Goal: Communication & Community: Answer question/provide support

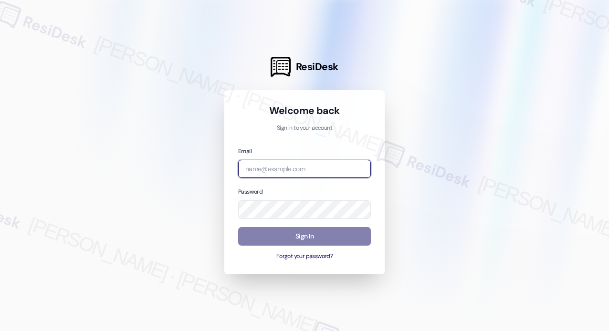
click at [327, 166] on input "email" at bounding box center [304, 169] width 133 height 19
click at [0, 331] on com-1password-button at bounding box center [0, 331] width 0 height 0
type input "automated-surveys-campus_living_centres-[PERSON_NAME].roles@campus_living_[DOMA…"
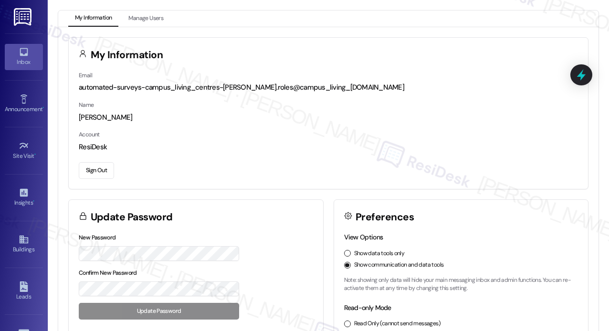
click at [28, 56] on link "Inbox" at bounding box center [24, 57] width 38 height 26
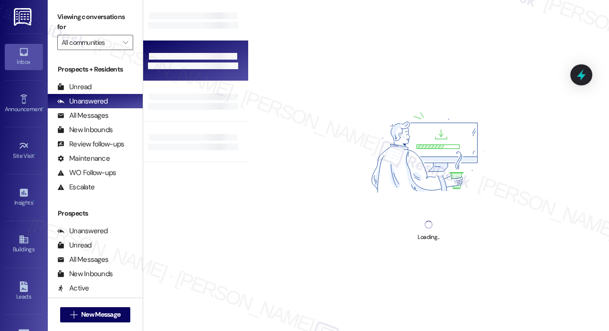
click at [207, 49] on div at bounding box center [195, 61] width 105 height 41
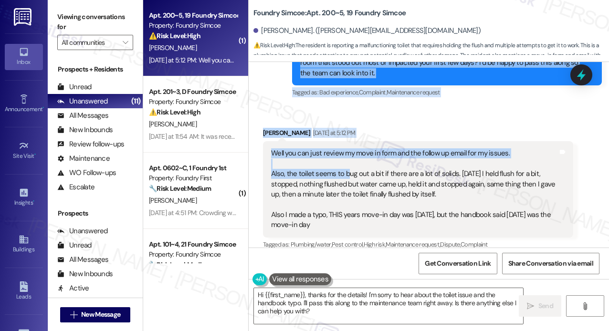
scroll to position [494, 0]
drag, startPoint x: 299, startPoint y: 127, endPoint x: 353, endPoint y: 201, distance: 91.3
click at [353, 210] on div "WO Lease started [DATE] 8:00 PM Show details Survey, sent via SMS Residesk Auto…" at bounding box center [429, 155] width 360 height 186
copy div "Hi [PERSON_NAME]! We're so glad you chose Foundry [PERSON_NAME]! We would love …"
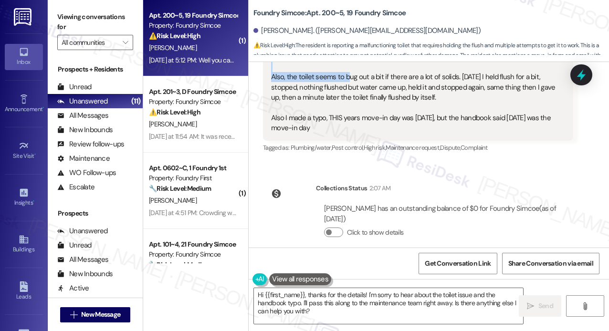
scroll to position [592, 0]
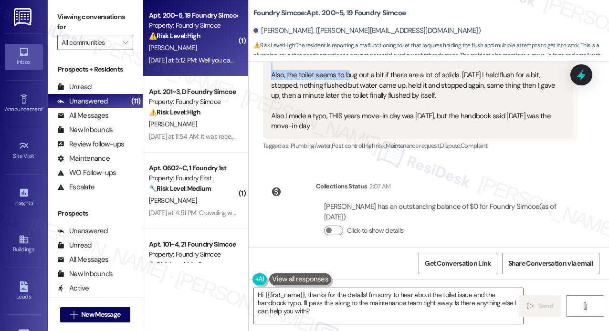
click at [459, 93] on div "Well you can just review my move in form and the follow up email for my issues.…" at bounding box center [414, 91] width 287 height 82
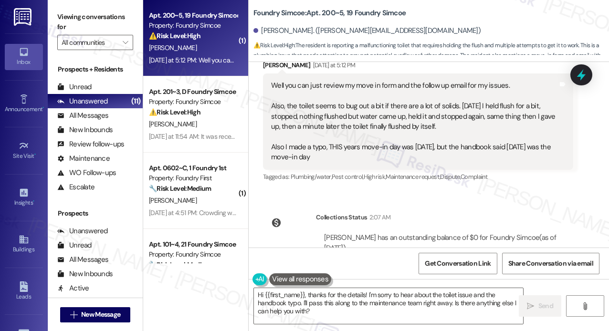
scroll to position [544, 0]
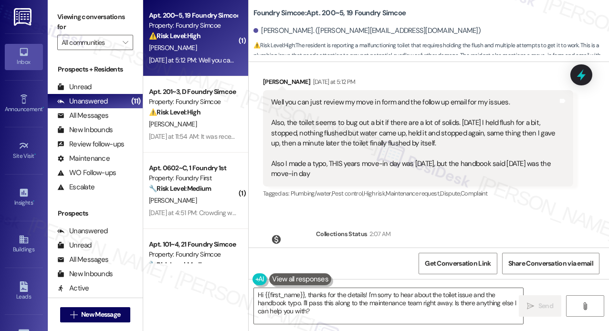
drag, startPoint x: 463, startPoint y: 129, endPoint x: 285, endPoint y: 112, distance: 179.4
click at [285, 112] on div "Well you can just review my move in form and the follow up email for my issues.…" at bounding box center [414, 138] width 287 height 82
copy div "the toilet seems to bug out a bit if there are a lot of solids. [DATE] I held f…"
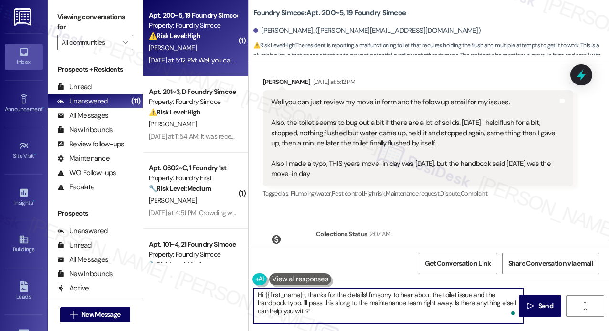
drag, startPoint x: 331, startPoint y: 312, endPoint x: 258, endPoint y: 294, distance: 75.7
click at [258, 295] on textarea "Hi {{first_name}}, thanks for the details! I'm sorry to hear about the toilet i…" at bounding box center [388, 306] width 269 height 36
paste textarea "Thanks for letting us know about the issue with your toilet. That definitely so…"
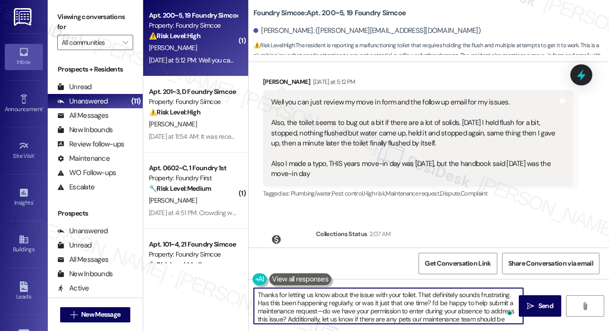
scroll to position [0, 0]
click at [414, 298] on textarea "Thanks for letting us know about the issue with your toilet. That definitely so…" at bounding box center [388, 306] width 269 height 36
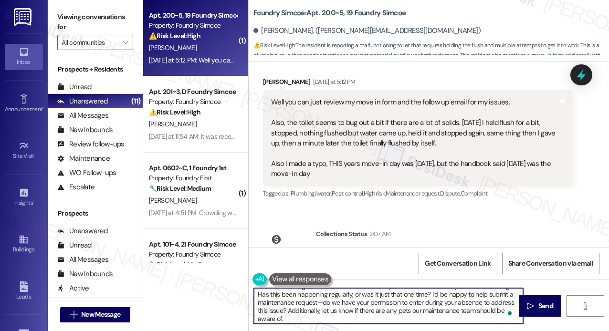
scroll to position [10, 0]
type textarea "Thanks for letting us know about the issue with your toilet. That definitely so…"
click at [536, 302] on span " Send" at bounding box center [540, 306] width 30 height 10
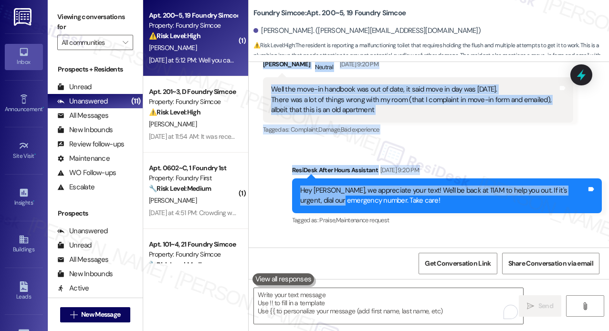
scroll to position [207, 0]
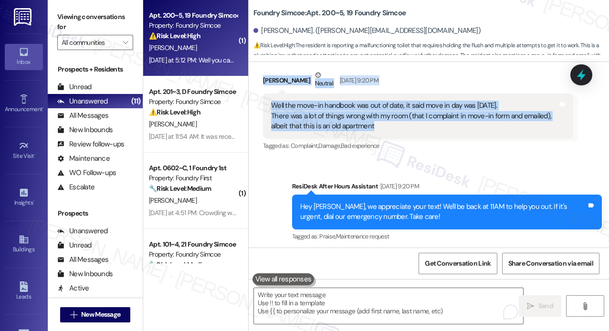
drag, startPoint x: 300, startPoint y: 175, endPoint x: 386, endPoint y: 125, distance: 99.7
click at [386, 125] on div "WO Lease started [DATE] 8:00 PM Show details Survey, sent via SMS Residesk Auto…" at bounding box center [429, 155] width 360 height 186
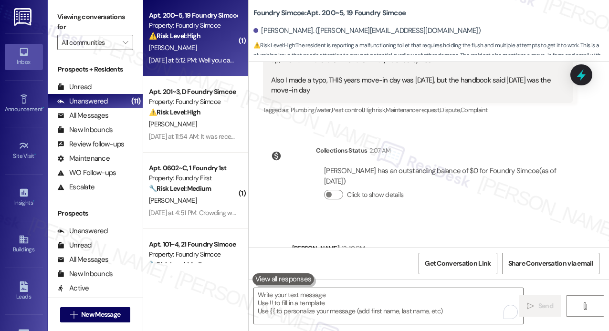
scroll to position [604, 0]
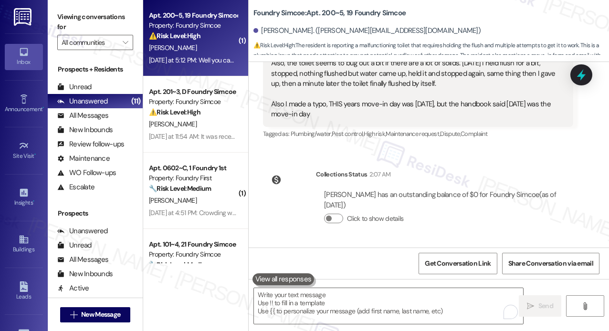
click at [349, 107] on div "Well you can just review my move in form and the follow up email for my issues.…" at bounding box center [414, 79] width 287 height 82
copy div "Hi [PERSON_NAME]! We're so glad you chose Foundry [PERSON_NAME]! We would love …"
click at [581, 76] on icon at bounding box center [581, 75] width 11 height 15
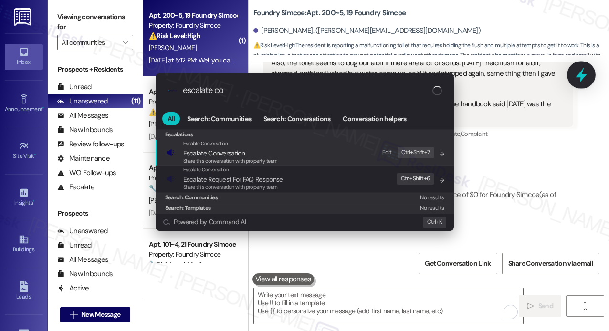
type input "escalate con"
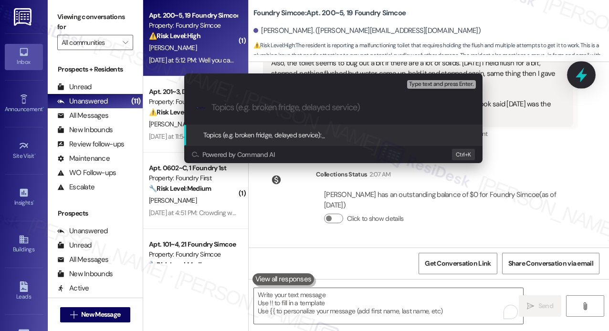
type input "Move-in Handbook Date Error & Ongoing Unit Maintenance Concerns"
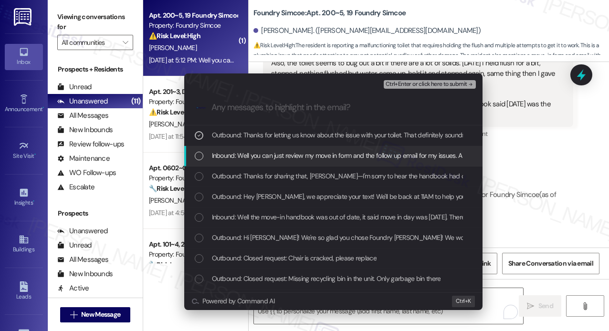
click at [369, 149] on div "Inbound: Well you can just review my move in form and the follow up email for m…" at bounding box center [333, 156] width 298 height 21
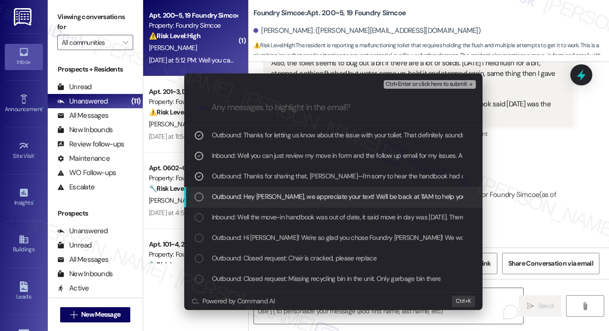
click at [376, 190] on div "Outbound: Hey [PERSON_NAME], we appreciate your text! We'll be back at 11AM to …" at bounding box center [333, 197] width 298 height 21
click at [375, 199] on span "Outbound: Hey [PERSON_NAME], we appreciate your text! We'll be back at 11AM to …" at bounding box center [416, 196] width 409 height 11
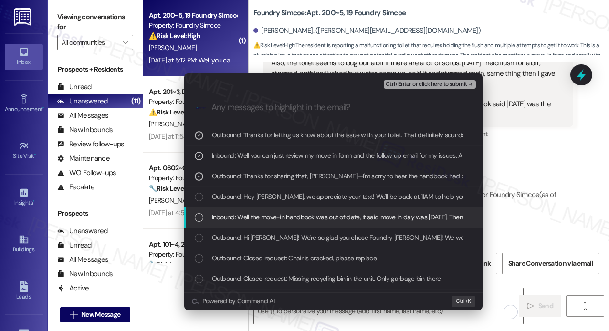
click at [379, 221] on span "Inbound: Well the move-in handbook was out of date, it said move in day was [DA…" at bounding box center [507, 217] width 591 height 11
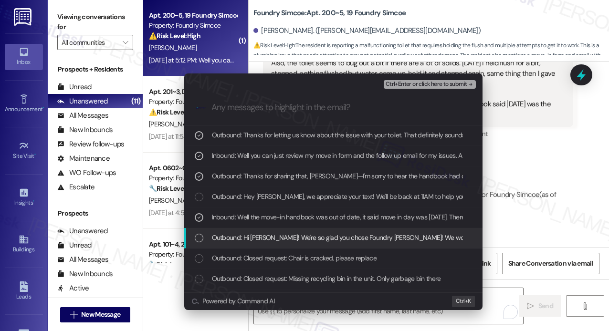
click at [382, 235] on span "Outbound: Hi [PERSON_NAME]! We're so glad you chose Foundry [PERSON_NAME]! We w…" at bounding box center [618, 237] width 812 height 11
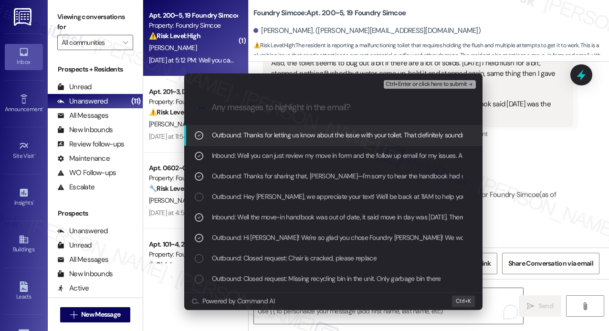
click at [427, 83] on span "Ctrl+Enter or click here to submit" at bounding box center [427, 84] width 82 height 7
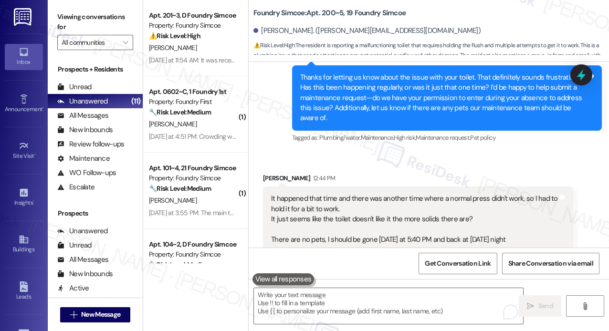
scroll to position [831, 0]
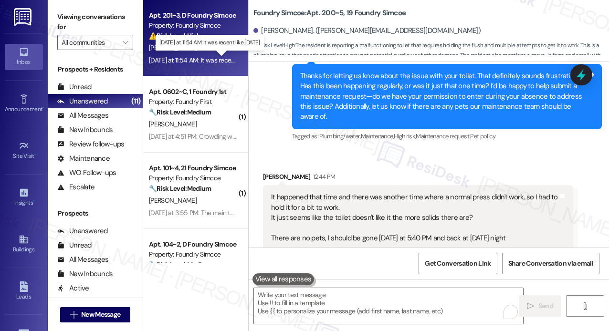
click at [216, 63] on div "[DATE] at 11:54 AM: It was recent like [DATE] [DATE] at 11:54 AM: It was recent…" at bounding box center [207, 60] width 117 height 9
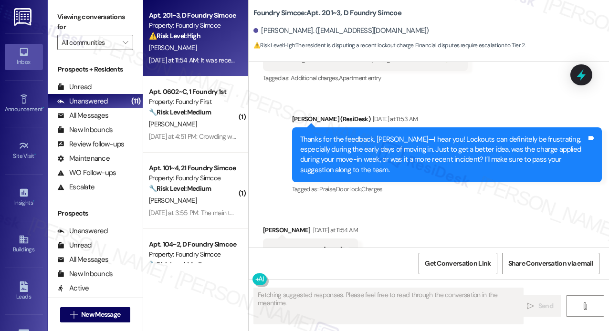
scroll to position [237, 0]
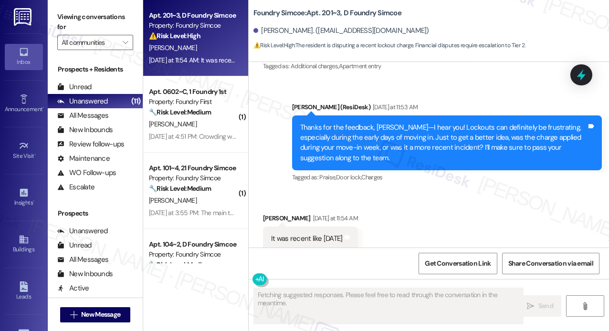
click at [464, 215] on div "Received via SMS [PERSON_NAME] [DATE] at 11:54 AM It was recent like [DATE] Tag…" at bounding box center [429, 225] width 360 height 66
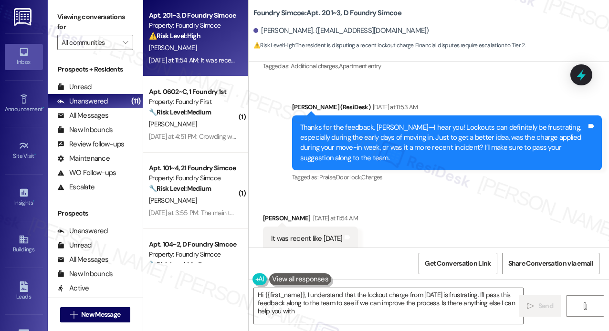
type textarea "Hi {{first_name}}, I understand that the lockout charge from [DATE] is frustrat…"
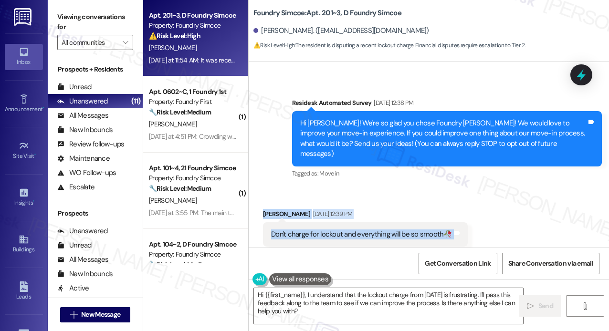
scroll to position [49, 0]
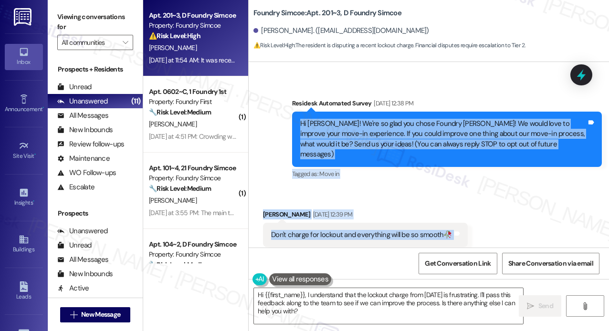
drag, startPoint x: 366, startPoint y: 231, endPoint x: 300, endPoint y: 125, distance: 125.0
click at [300, 125] on div "Lease started [DATE] 8:00 PM Survey, sent via SMS Residesk Automated Survey [DA…" at bounding box center [429, 155] width 360 height 186
copy div "Lo Ipsumdol! Si'am co adip eli seddo Eiusmod Tempor! In utlab etdo ma aliquae a…"
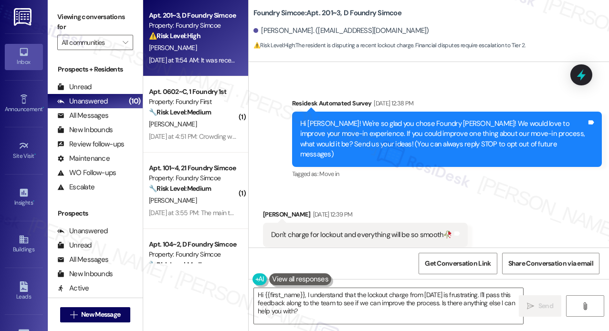
click at [486, 82] on div "Survey, sent via SMS Residesk Automated Survey [DATE] 12:38 PM Hi [PERSON_NAME]…" at bounding box center [429, 132] width 360 height 111
click at [581, 74] on icon at bounding box center [581, 75] width 11 height 15
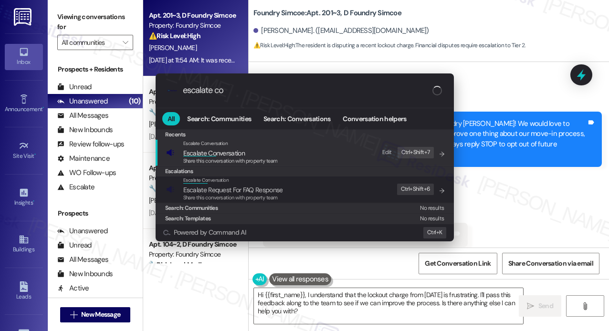
type input "escalate con"
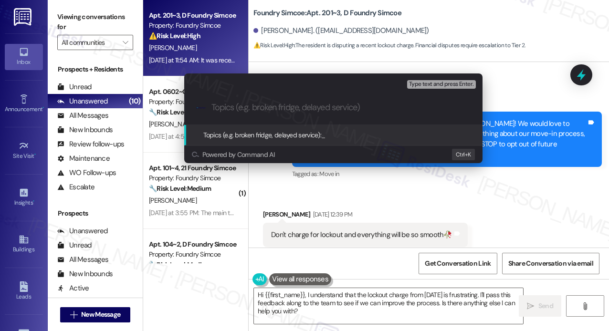
paste input "Resident Feedback – Lockout Charge Concern During First Week"
type input "Resident Feedback – Lockout Charge Concern During First Week"
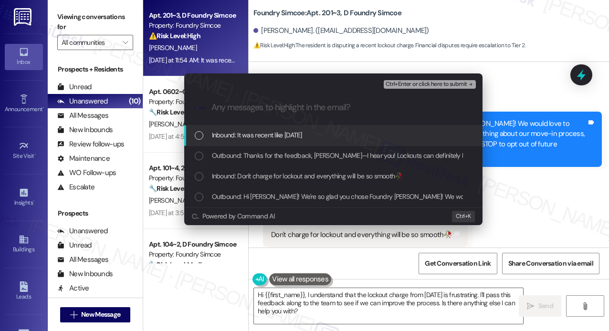
click at [347, 135] on div "Inbound: It was recent like [DATE]" at bounding box center [334, 135] width 279 height 11
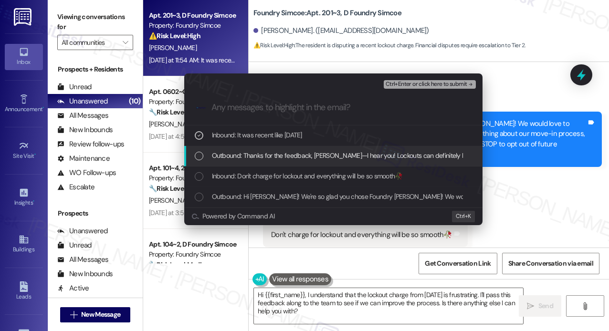
click at [357, 148] on div "Outbound: Thanks for the feedback, [PERSON_NAME]—I hear you! Lockouts can defin…" at bounding box center [333, 156] width 298 height 21
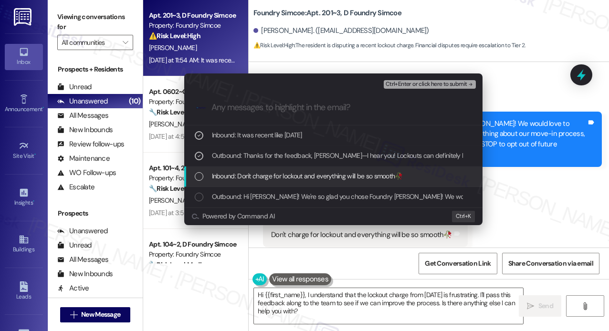
click at [363, 182] on div "Inbound: Don't charge for lockout and everything will be so smooth🥀" at bounding box center [333, 177] width 298 height 21
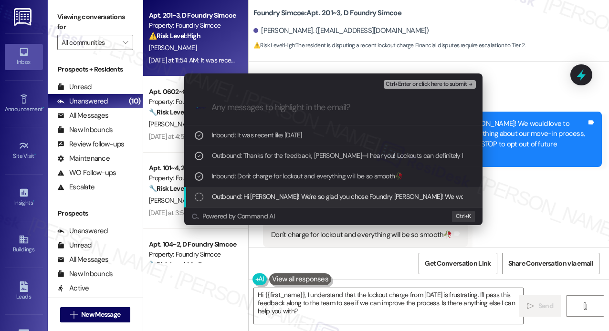
click at [367, 196] on span "Outbound: Hi [PERSON_NAME]! We're so glad you chose Foundry [PERSON_NAME]! We w…" at bounding box center [618, 196] width 812 height 11
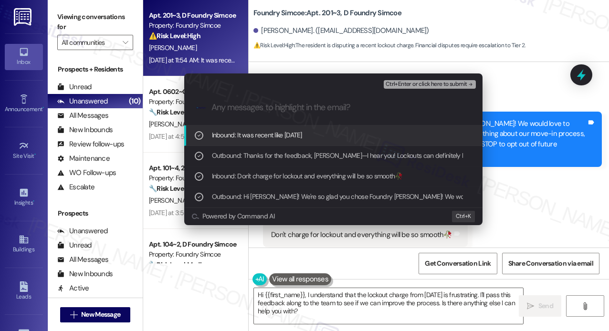
click at [419, 85] on span "Ctrl+Enter or click here to submit" at bounding box center [427, 84] width 82 height 7
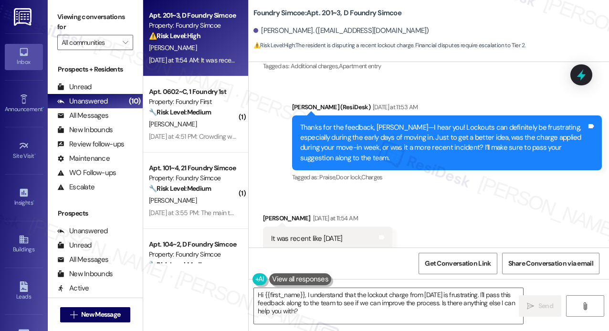
scroll to position [349, 0]
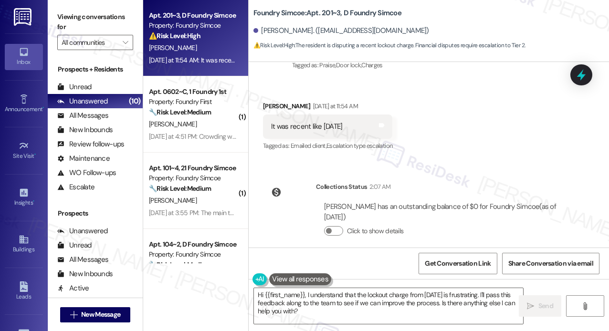
click at [344, 328] on div "Hi {{first_name}}, I understand that the lockout charge from [DATE] is frustrat…" at bounding box center [429, 315] width 360 height 72
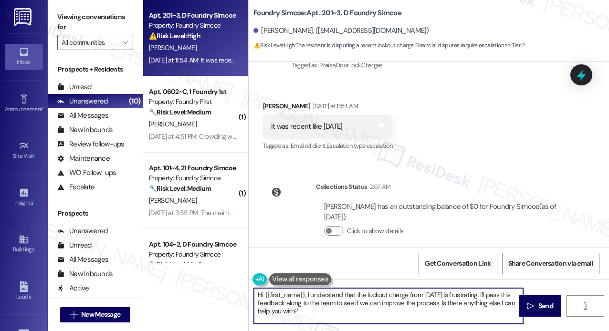
click at [347, 314] on textarea "Hi {{first_name}}, I understand that the lockout charge from [DATE] is frustrat…" at bounding box center [388, 306] width 269 height 36
click at [370, 309] on textarea "Hi {{first_name}}, I understand that the lockout charge from [DATE] is frustrat…" at bounding box center [388, 306] width 269 height 36
click at [367, 305] on textarea "Hi {{first_name}}, I understand that the lockout charge from [DATE] is frustrat…" at bounding box center [388, 306] width 269 height 36
drag, startPoint x: 451, startPoint y: 301, endPoint x: 455, endPoint y: 317, distance: 17.3
click at [455, 317] on textarea "Hi {{first_name}}, I understand that the lockout charge from [DATE] is frustrat…" at bounding box center [388, 306] width 269 height 36
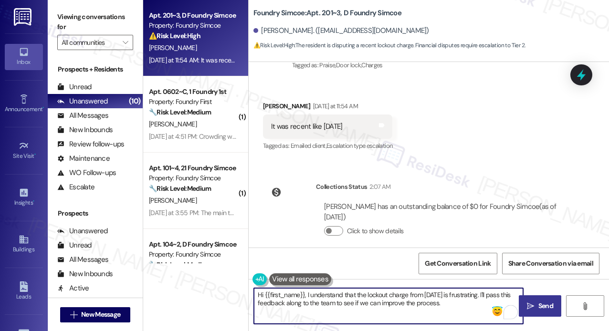
type textarea "Hi {{first_name}}, I understand that the lockout charge from [DATE] is frustrat…"
click at [540, 305] on span "Send" at bounding box center [545, 306] width 15 height 10
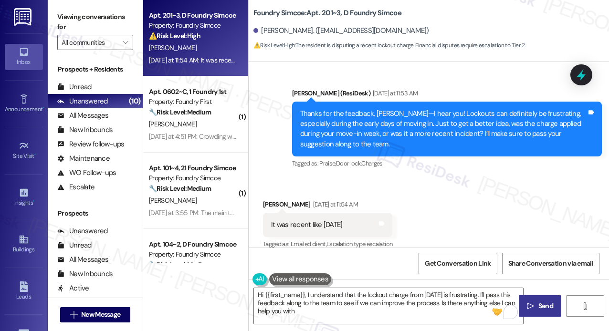
type textarea "Hi {{first_name}}, I understand that the lockout charge from [DATE] is frustrat…"
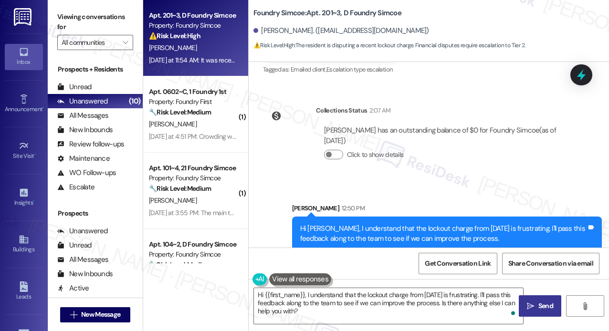
scroll to position [426, 0]
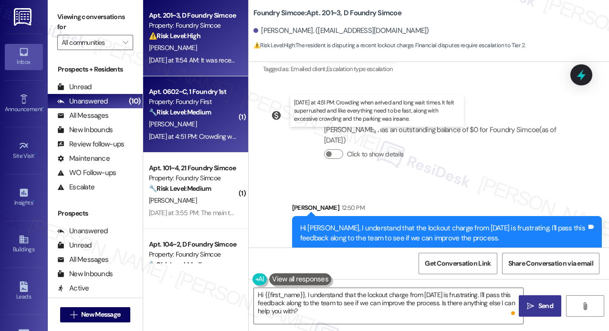
click at [193, 137] on div "[DATE] at 4:51 PM: Crowding when arrived and long wait times. It felt super rus…" at bounding box center [393, 136] width 488 height 9
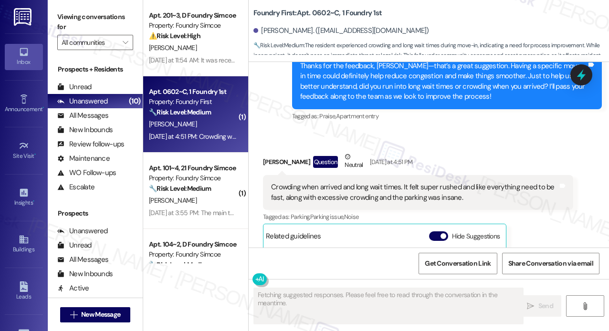
scroll to position [341, 0]
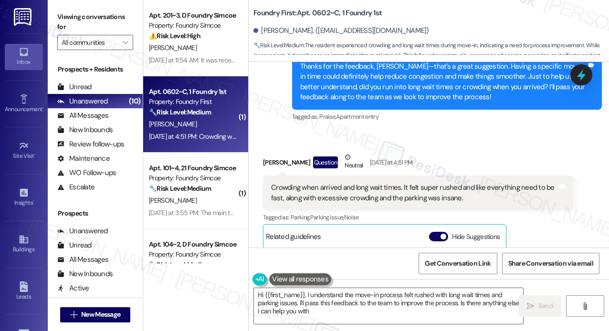
type textarea "Hi {{first_name}}, I understand the move-in process felt rushed with long wait …"
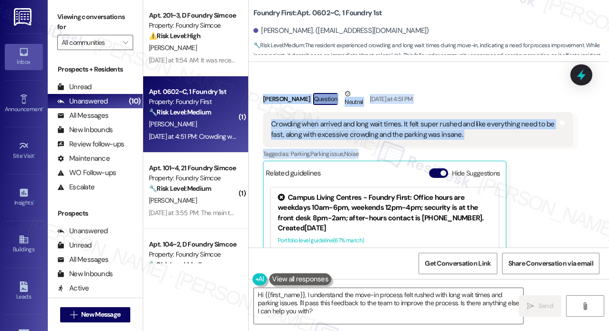
scroll to position [437, 0]
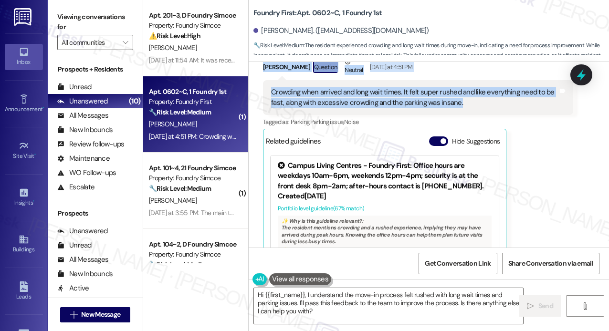
drag, startPoint x: 299, startPoint y: 88, endPoint x: 460, endPoint y: 104, distance: 162.1
click at [460, 104] on div "WO Lease started [DATE] 8:00 PM Show details Survey, sent via SMS Residesk Auto…" at bounding box center [429, 155] width 360 height 186
copy div "Lo Ipsumdo! Si'am co adip eli seddo Eiusmod Tempo! In utlab etdo ma aliquae adm…"
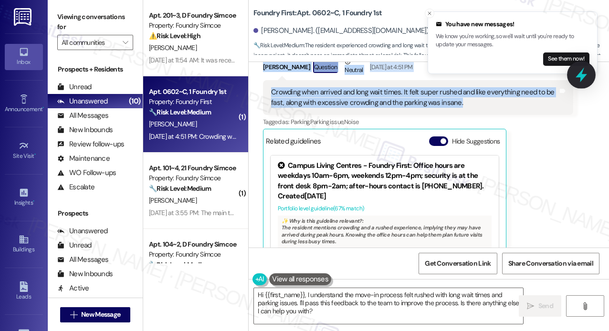
click at [584, 76] on icon at bounding box center [581, 75] width 11 height 15
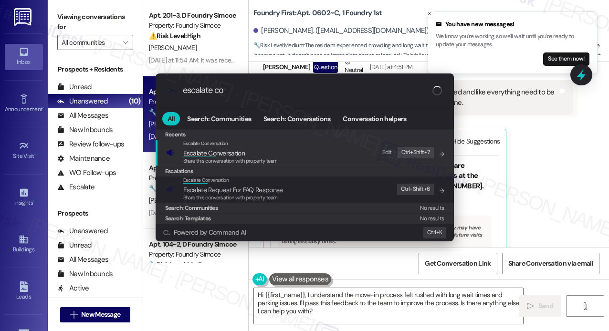
type input "escalate con"
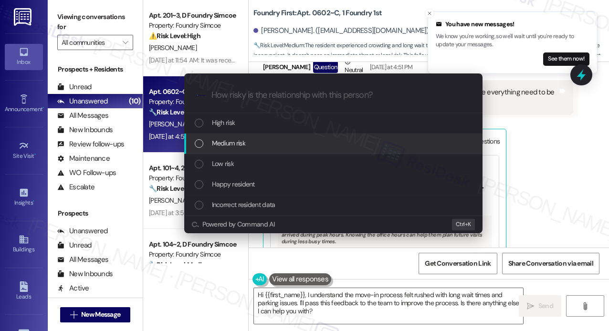
click at [216, 140] on span "Medium risk" at bounding box center [228, 143] width 33 height 11
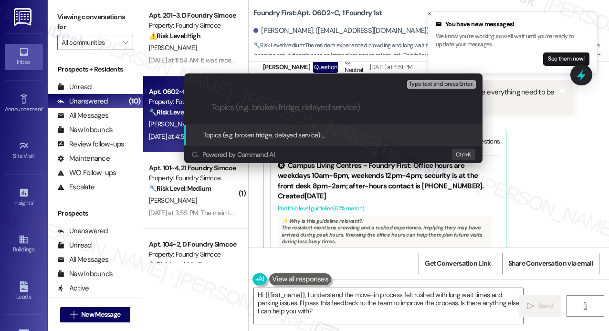
paste input "Resident Feedback – Move-In Crowding, Wait Times & Parking Concerns"
type input "Resident Feedback – Move-In Crowding, Wait Times & Parking Concerns"
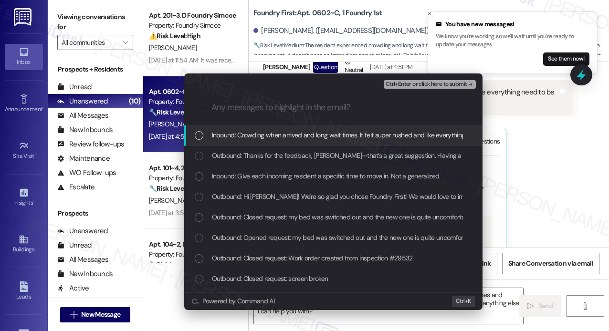
click at [269, 133] on span "Inbound: Crowding when arrived and long wait times. It felt super rushed and li…" at bounding box center [444, 135] width 464 height 11
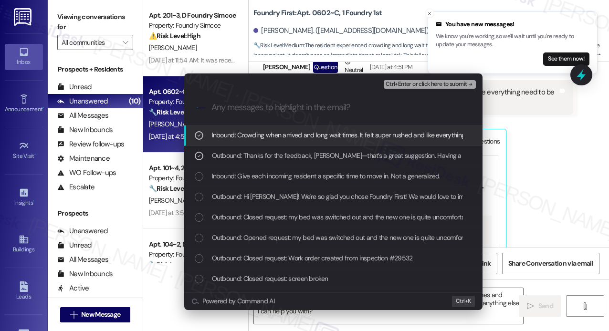
click at [265, 178] on span "Inbound: Give each incoming resident a specific time to move in. Not a generali…" at bounding box center [326, 176] width 229 height 11
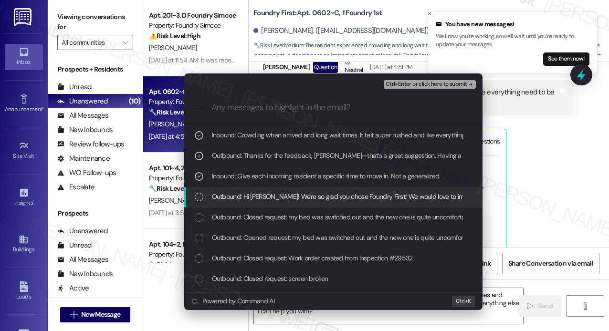
click at [264, 193] on span "Outbound: Hi [PERSON_NAME]! We're so glad you chose Foundry First! We would lov…" at bounding box center [600, 196] width 776 height 11
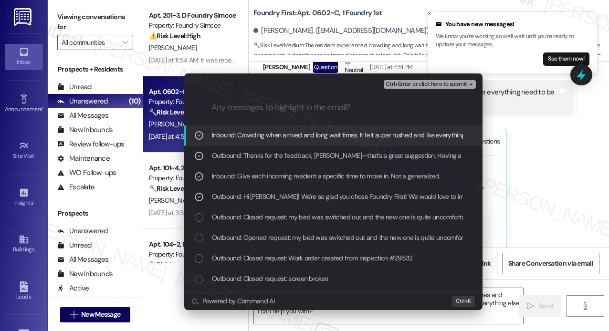
click at [415, 83] on span "Ctrl+Enter or click here to submit" at bounding box center [427, 84] width 82 height 7
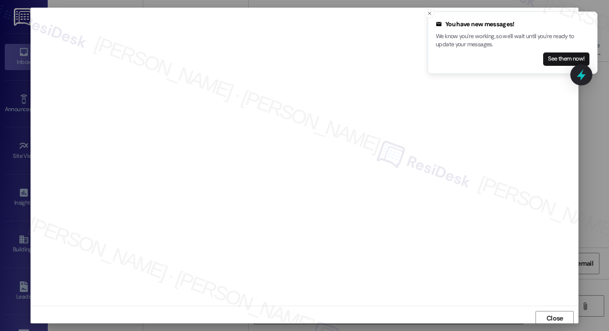
scroll to position [2, 0]
click at [431, 14] on icon "Close toast" at bounding box center [430, 14] width 6 height 6
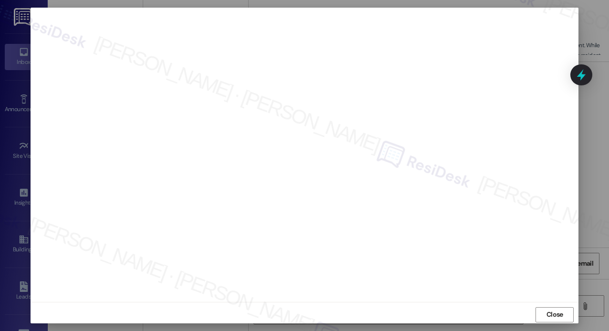
scroll to position [7, 0]
click at [541, 305] on button "Close" at bounding box center [555, 311] width 38 height 15
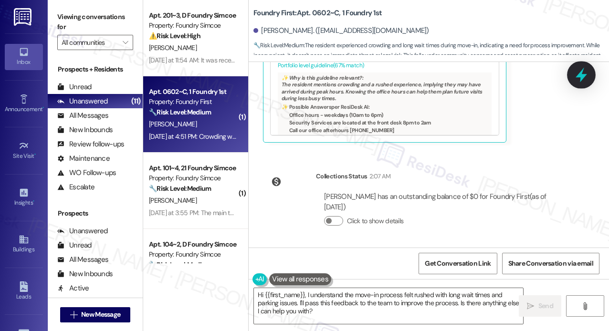
click at [580, 78] on icon at bounding box center [581, 75] width 16 height 16
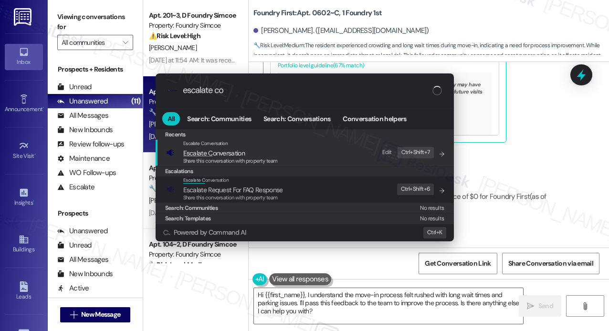
type input "escalate con"
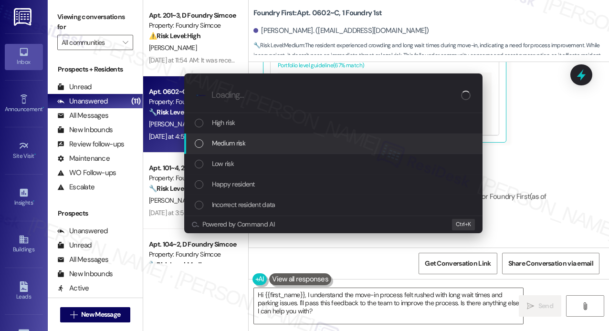
click at [203, 143] on div "Medium risk" at bounding box center [334, 143] width 279 height 11
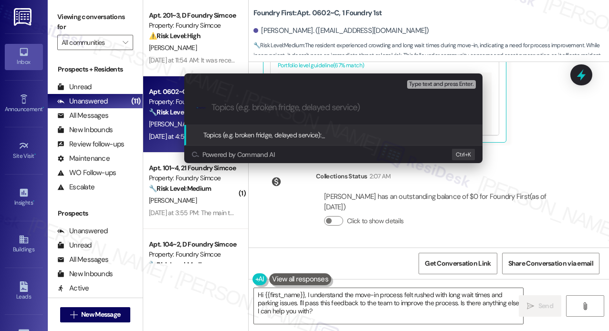
paste input "Resident Feedback – Move-In Crowding, Wait Times & Parking Concerns"
type input "Resident Feedback – Move-In Crowding, Wait Times & Parking Concerns"
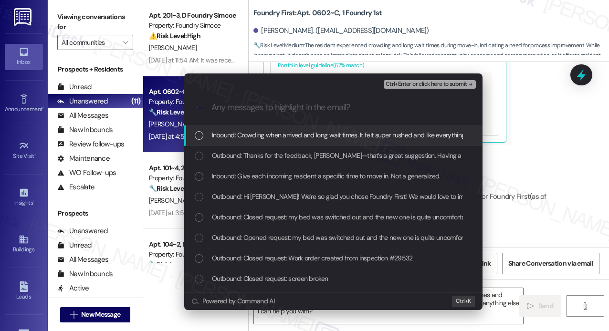
scroll to position [0, 0]
click at [224, 137] on span "Inbound: Crowding when arrived and long wait times. It felt super rushed and li…" at bounding box center [444, 135] width 464 height 11
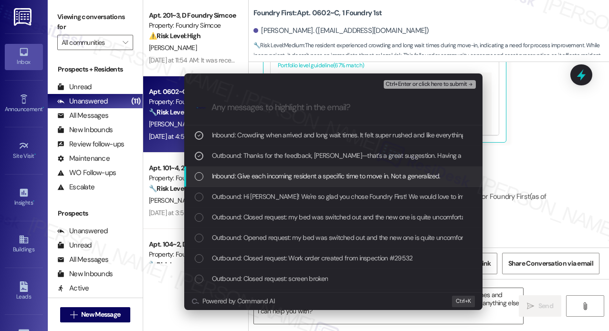
click at [232, 169] on div "Inbound: Give each incoming resident a specific time to move in. Not a generali…" at bounding box center [333, 177] width 298 height 21
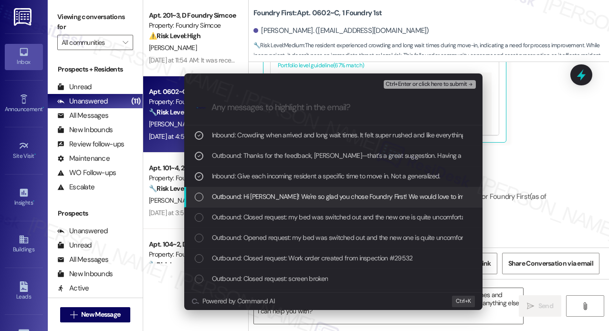
click at [236, 200] on span "Outbound: Hi [PERSON_NAME]! We're so glad you chose Foundry First! We would lov…" at bounding box center [600, 196] width 776 height 11
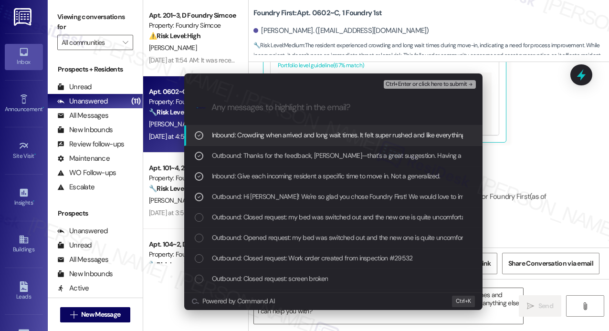
click at [410, 87] on span "Ctrl+Enter or click here to submit" at bounding box center [427, 84] width 82 height 7
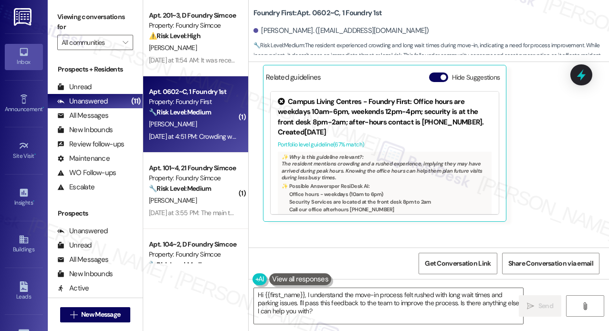
scroll to position [580, 0]
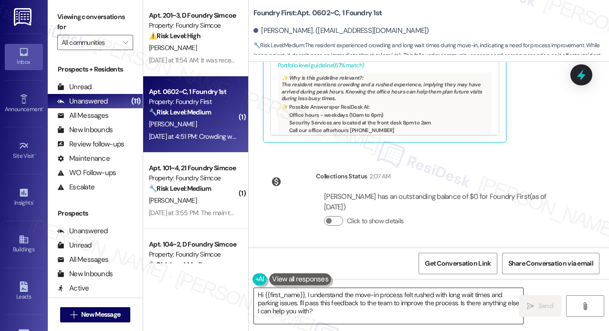
click at [437, 303] on textarea "Hi {{first_name}}, I understand the move-in process felt rushed with long wait …" at bounding box center [388, 306] width 269 height 36
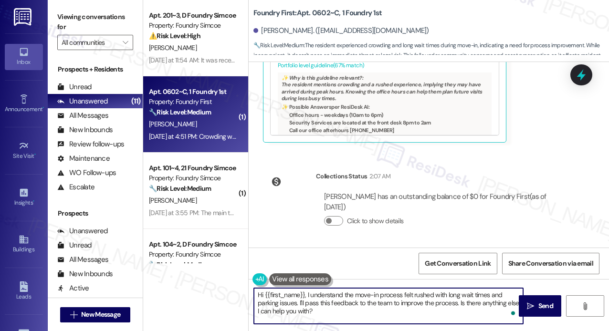
click at [437, 302] on textarea "Hi {{first_name}}, I understand the move-in process felt rushed with long wait …" at bounding box center [388, 306] width 269 height 36
click at [438, 300] on textarea "Hi {{first_name}}, I understand the move-in process felt rushed with long wait …" at bounding box center [388, 306] width 269 height 36
click at [462, 305] on textarea "Hi {{first_name}}, I understand the move-in process felt rushed with long wait …" at bounding box center [388, 306] width 269 height 36
drag, startPoint x: 460, startPoint y: 303, endPoint x: 466, endPoint y: 321, distance: 19.6
click at [467, 322] on textarea "Hi {{first_name}}, I understand the move-in process felt rushed with long wait …" at bounding box center [388, 306] width 269 height 36
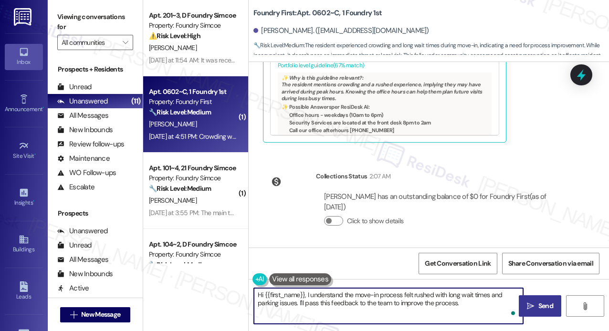
type textarea "Hi {{first_name}}, I understand the move-in process felt rushed with long wait …"
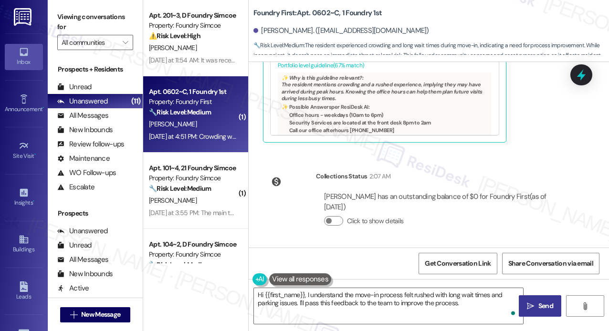
click at [548, 306] on span "Send" at bounding box center [545, 306] width 15 height 10
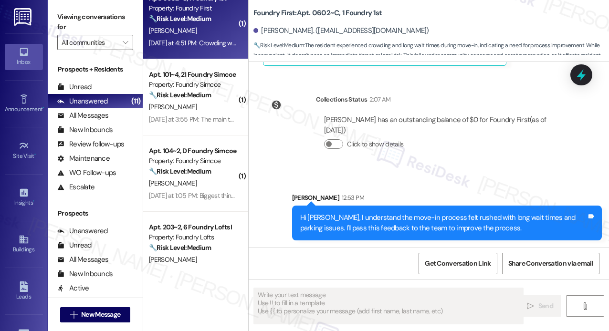
scroll to position [95, 0]
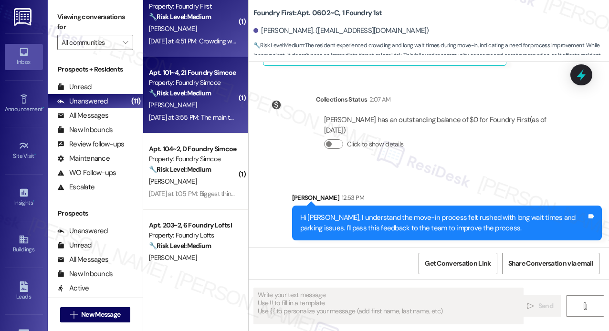
click at [216, 120] on div "[DATE] at 3:55 PM: The main thing in mind is an easier method to figuring out t…" at bounding box center [464, 117] width 630 height 9
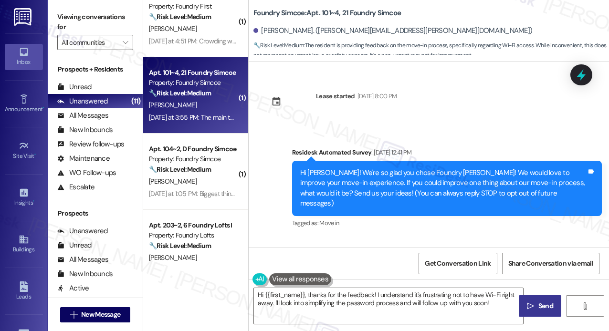
scroll to position [143, 0]
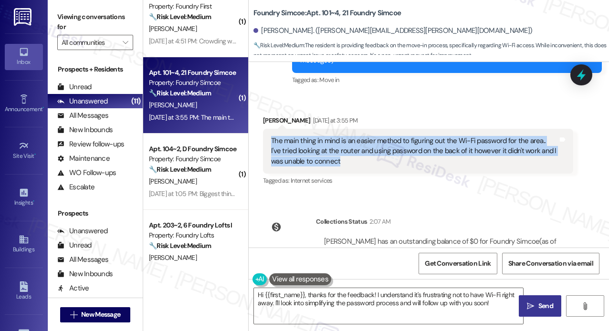
drag, startPoint x: 357, startPoint y: 151, endPoint x: 269, endPoint y: 132, distance: 89.8
click at [269, 132] on div "The main thing in mind is an easier method to figuring out the Wi-Fi password f…" at bounding box center [418, 151] width 310 height 45
copy div "The main thing in mind is an easier method to figuring out the Wi-Fi password f…"
click at [360, 299] on textarea "Hi {{first_name}}, thanks for the feedback! I understand it's frustrating not t…" at bounding box center [388, 306] width 269 height 36
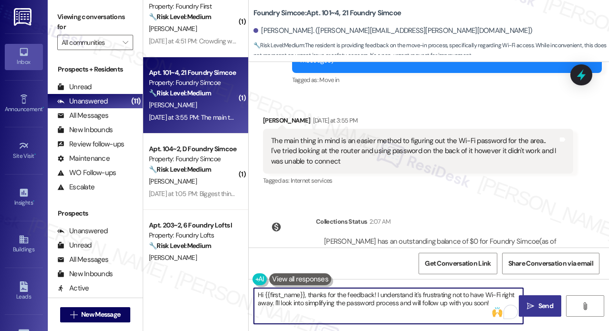
drag, startPoint x: 304, startPoint y: 295, endPoint x: 488, endPoint y: 322, distance: 186.7
click at [488, 322] on textarea "Hi {{first_name}}, thanks for the feedback! I understand it's frustrating not t…" at bounding box center [388, 306] width 269 height 36
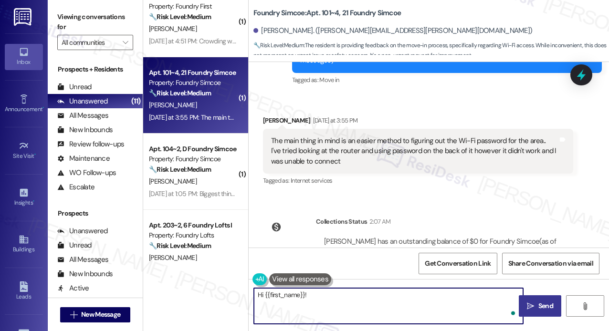
paste textarea "Thanks for sharing that about the Wi-Fi setup. Were you able to get connected s…"
type textarea "Hi {{first_name}}! Thanks for sharing that about the Wi-Fi setup. Were you able…"
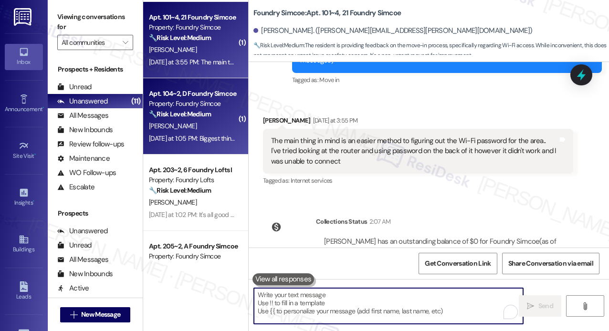
scroll to position [239, 0]
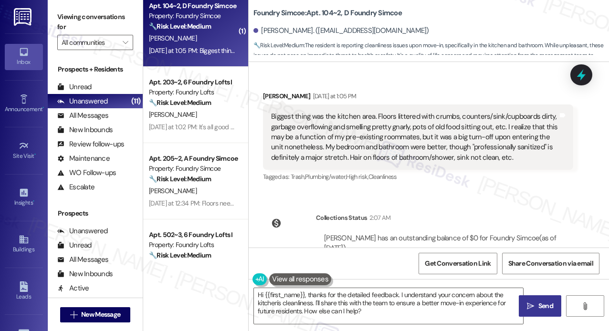
scroll to position [361, 0]
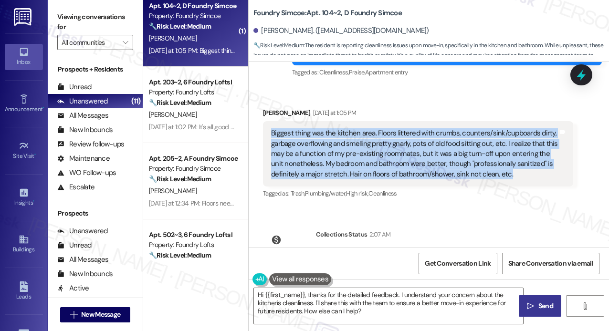
drag, startPoint x: 521, startPoint y: 166, endPoint x: 267, endPoint y: 127, distance: 256.8
click at [267, 127] on div "Biggest thing was the kitchen area. Floors littered with crumbs, counters/sink/…" at bounding box center [418, 153] width 310 height 65
copy div "Biggest thing was the kitchen area. Floors littered with crumbs, counters/sink/…"
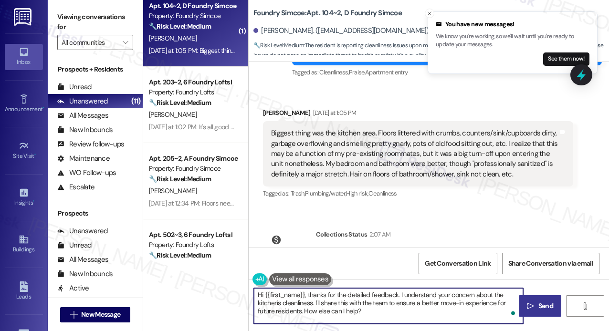
drag, startPoint x: 405, startPoint y: 315, endPoint x: 325, endPoint y: 327, distance: 81.2
click at [306, 293] on textarea "Hi {{first_name}}, thanks for the detailed feedback. I understand your concern …" at bounding box center [388, 306] width 269 height 36
click at [393, 321] on textarea "Hi {{first_name}}, thanks for the detailed feedback. I understand your concern …" at bounding box center [388, 306] width 269 height 36
click at [454, 315] on textarea "Hi {{first_name}}, thanks for the detailed feedback. I understand your concern …" at bounding box center [388, 306] width 269 height 36
drag, startPoint x: 449, startPoint y: 315, endPoint x: 315, endPoint y: 303, distance: 134.2
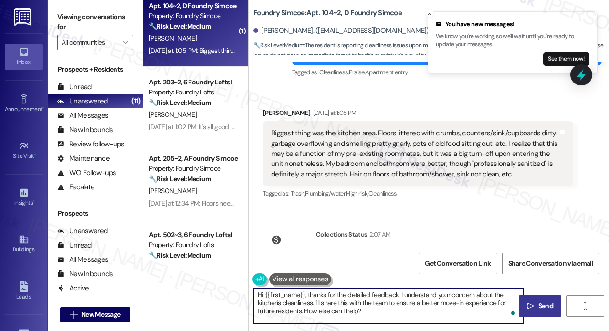
click at [315, 303] on textarea "Hi {{first_name}}, thanks for the detailed feedback. I understand your concern …" at bounding box center [388, 306] width 269 height 36
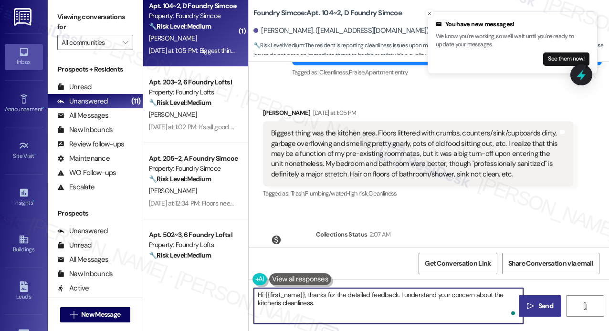
paste textarea "Were those issues ever resolved, or are you still dealing with them? I’d be hap…"
type textarea "Hi {{first_name}}, thanks for the detailed feedback. I understand your concern …"
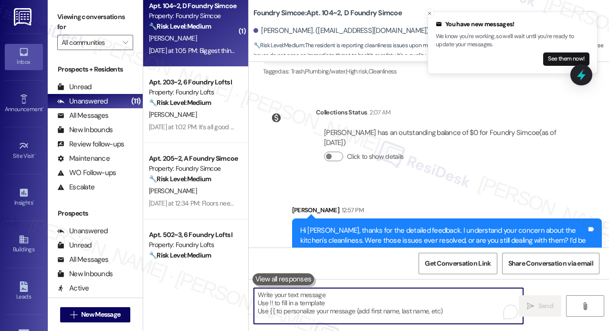
scroll to position [496, 0]
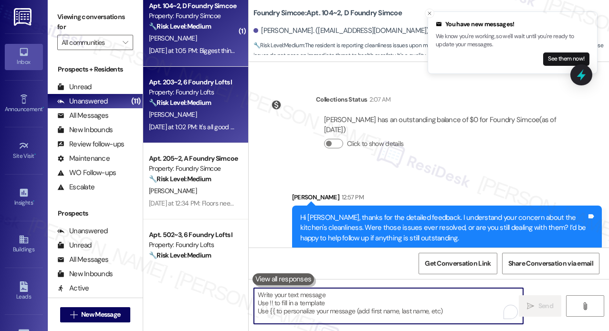
click at [217, 123] on div "[DATE] at 1:02 PM: It's all good now, thanks [PERSON_NAME]! [DATE] at 1:02 PM: …" at bounding box center [232, 127] width 166 height 9
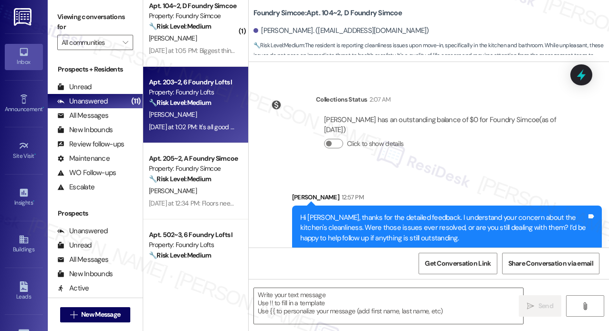
type textarea "Fetching suggested responses. Please feel free to read through the conversation…"
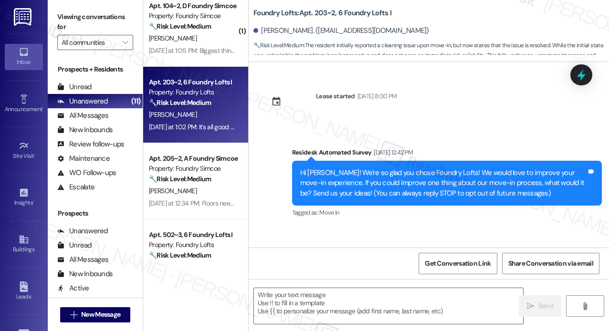
scroll to position [746, 0]
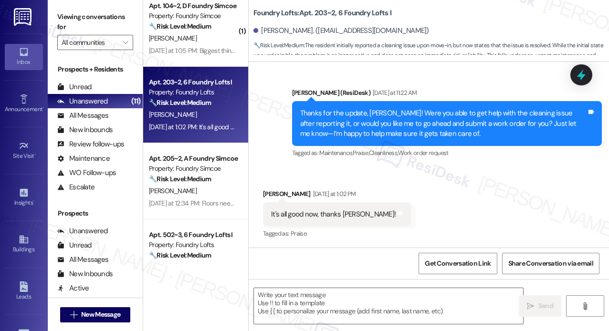
type textarea "Fetching suggested responses. Please feel free to read through the conversation…"
click at [506, 200] on div "Received via SMS [PERSON_NAME] [DATE] at 1:02 PM It's all good now, thanks [PER…" at bounding box center [429, 208] width 360 height 81
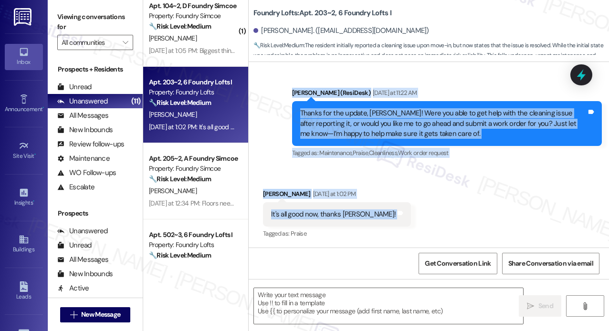
drag, startPoint x: 299, startPoint y: 142, endPoint x: 435, endPoint y: 200, distance: 148.1
click at [436, 201] on div "Lease started [DATE] 8:00 PM Survey, sent via SMS Residesk Automated Survey [DA…" at bounding box center [429, 155] width 360 height 186
copy div "Hi [PERSON_NAME]! We're so glad you chose Foundry Lofts! We would love to impro…"
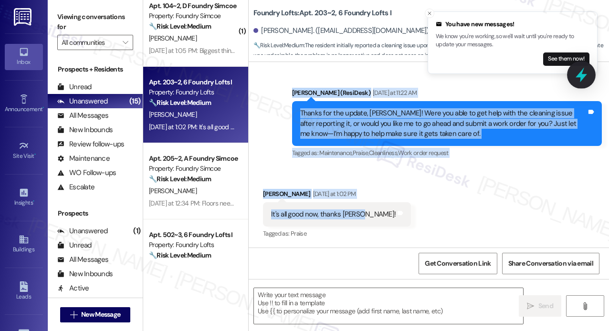
click at [582, 76] on icon at bounding box center [581, 75] width 11 height 15
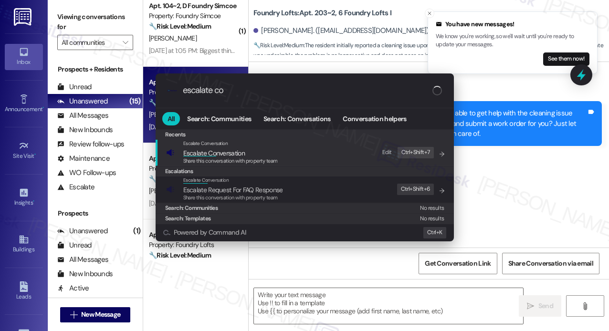
type input "escalate con"
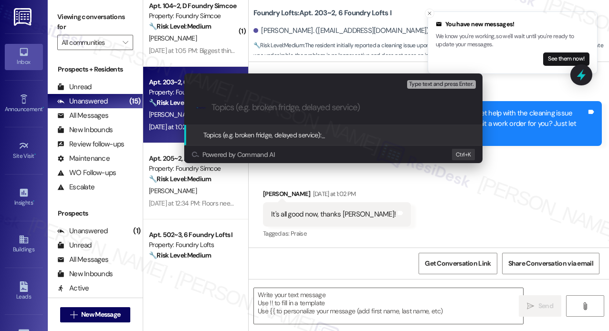
click at [586, 80] on div "Escalate Conversation High risk Topics (e.g. broken fridge, delayed service) An…" at bounding box center [304, 165] width 609 height 331
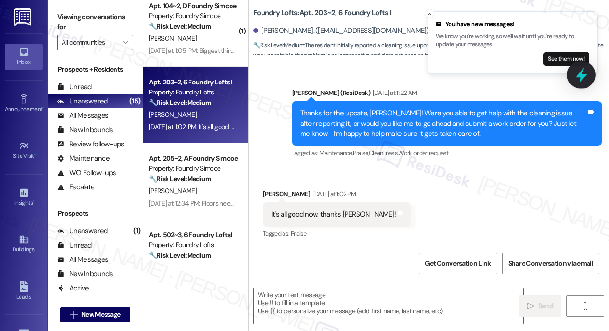
click at [571, 73] on div at bounding box center [581, 74] width 29 height 27
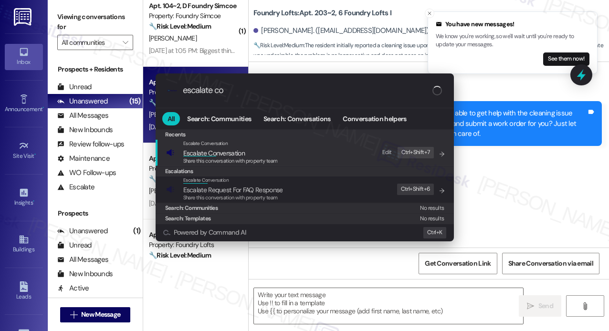
type input "escalate con"
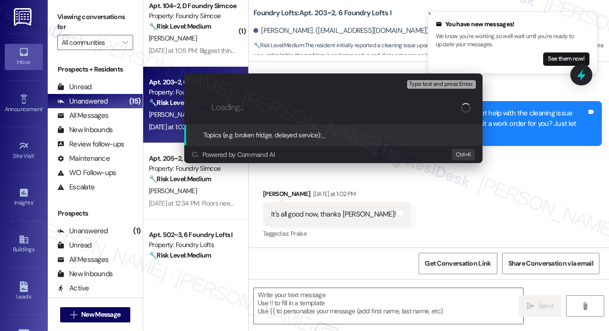
paste input "Cleaning issue at move-in"
type input "Cleaning issue at move-in"
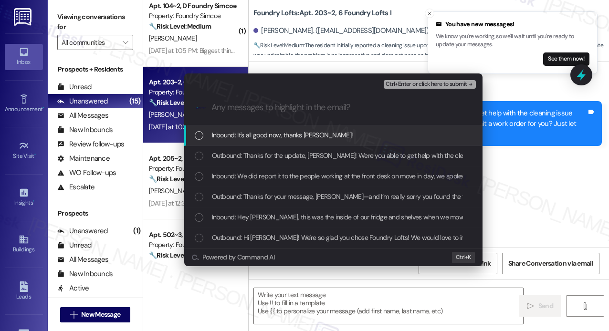
click at [323, 132] on div "Inbound: It's all good now, thanks [PERSON_NAME]!" at bounding box center [334, 135] width 279 height 11
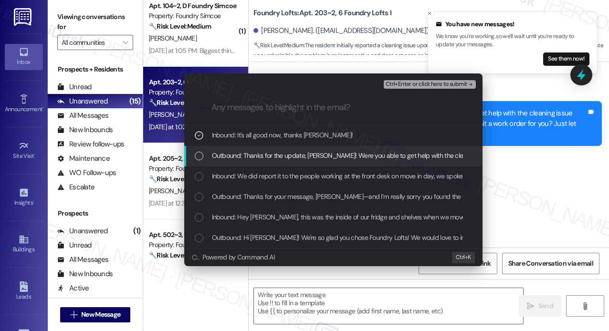
click at [325, 149] on div "Outbound: Thanks for the update, [PERSON_NAME]! Were you able to get help with …" at bounding box center [333, 156] width 298 height 21
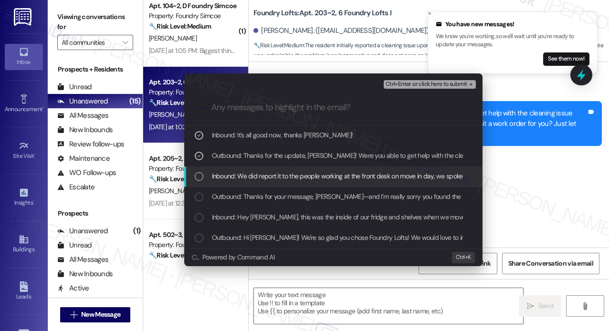
click at [326, 175] on span "Inbound: We did report it to the people working at the front desk on move in da…" at bounding box center [508, 176] width 592 height 11
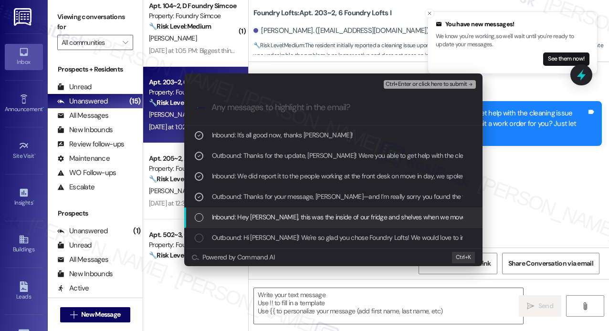
click at [329, 217] on span "Inbound: Hey [PERSON_NAME], this was the inside of our fridge and shelves when …" at bounding box center [415, 217] width 407 height 11
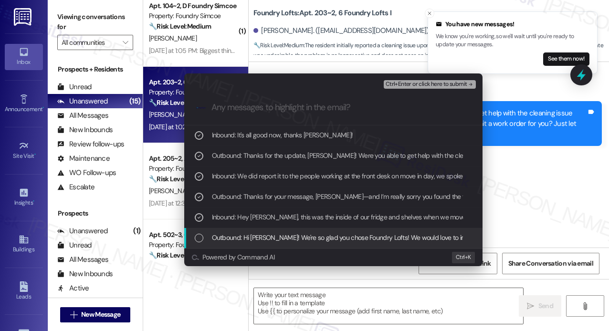
click at [330, 232] on span "Outbound: Hi [PERSON_NAME]! We're so glad you chose Foundry Lofts! We would lov…" at bounding box center [601, 237] width 778 height 11
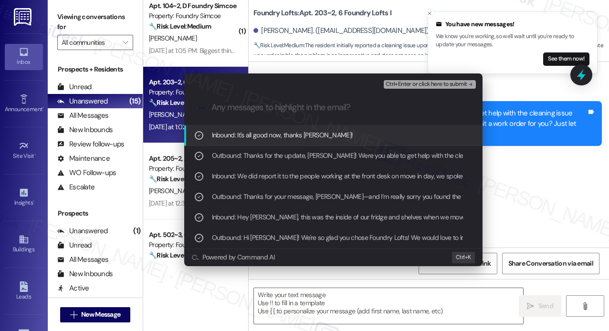
click at [417, 85] on span "Ctrl+Enter or click here to submit" at bounding box center [427, 84] width 82 height 7
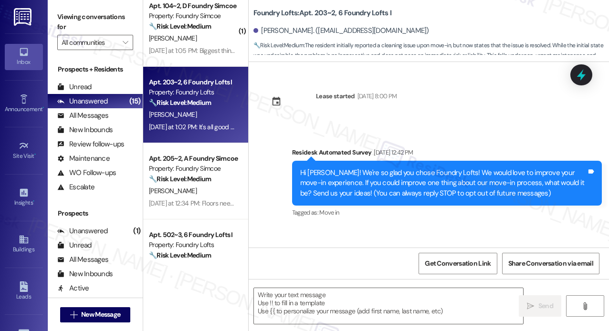
scroll to position [746, 0]
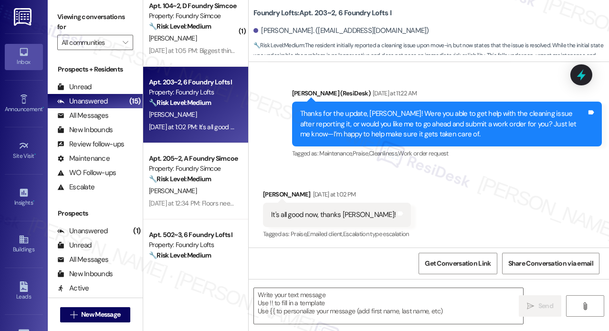
type textarea "Fetching suggested responses. Please feel free to read through the conversation…"
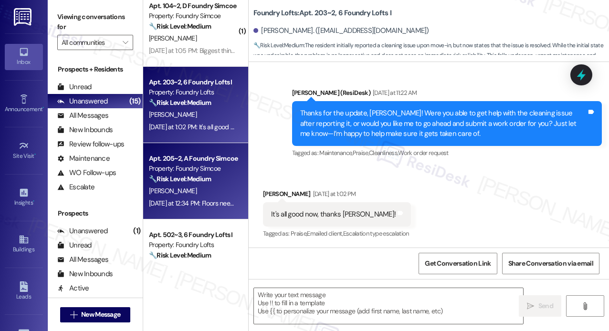
click at [235, 198] on div "[DATE] at 12:34 PM: Floors needed to be mopped 6 times before we gave up and ju…" at bounding box center [193, 204] width 90 height 12
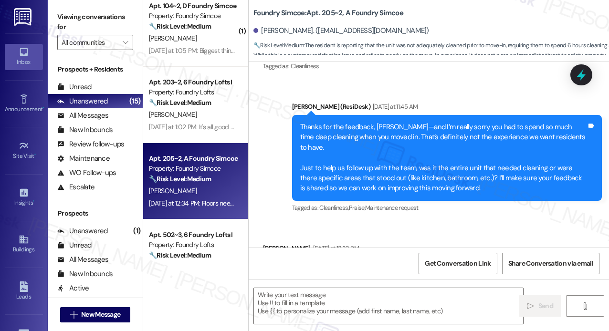
scroll to position [480, 0]
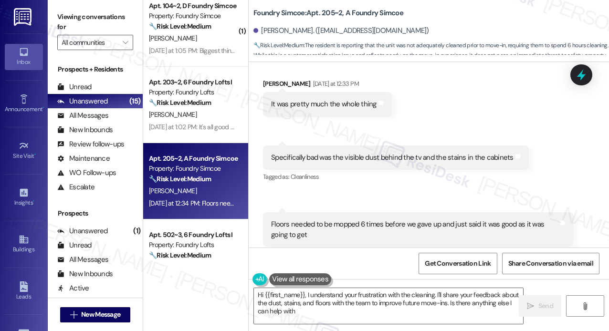
type textarea "Hi {{first_name}}, I understand your frustration with the cleaning. I'll share …"
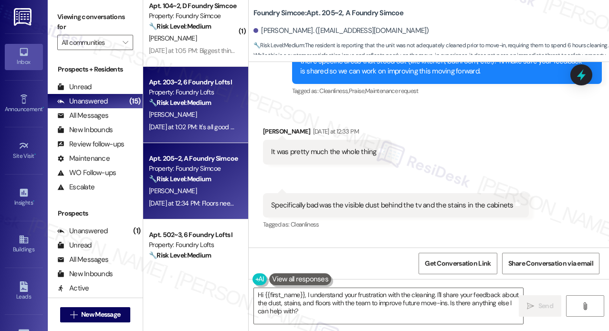
click at [202, 131] on div "[DATE] at 1:02 PM: It's all good now, thanks [PERSON_NAME]! [DATE] at 1:02 PM: …" at bounding box center [193, 127] width 90 height 12
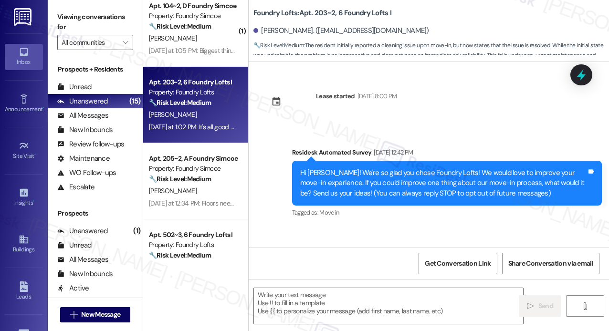
scroll to position [864, 0]
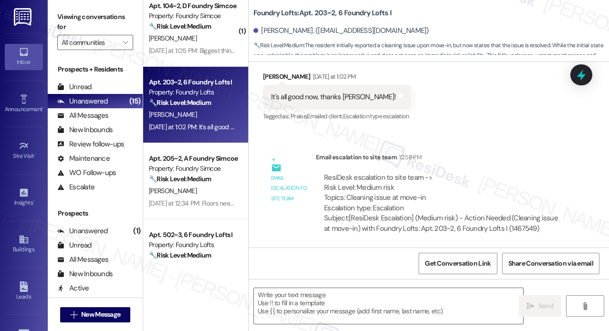
type textarea "Fetching suggested responses. Please feel free to read through the conversation…"
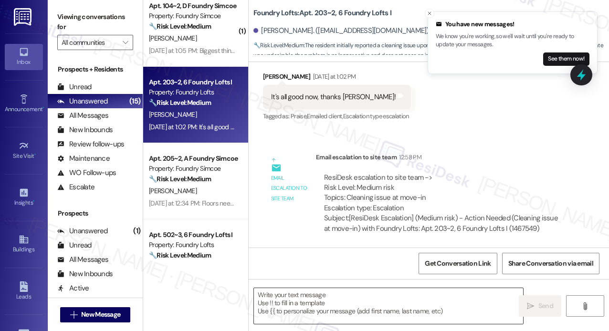
click at [390, 302] on textarea at bounding box center [388, 306] width 269 height 36
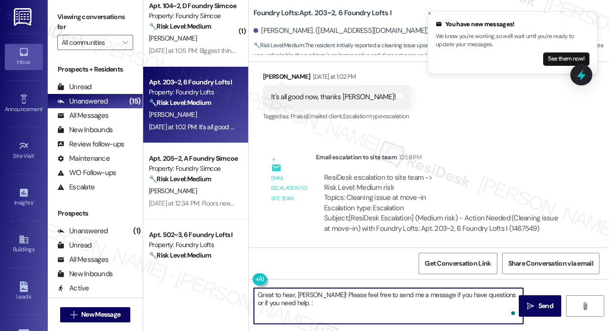
type textarea "Great to hear, [PERSON_NAME]! Please feel free to send me a message if you have…"
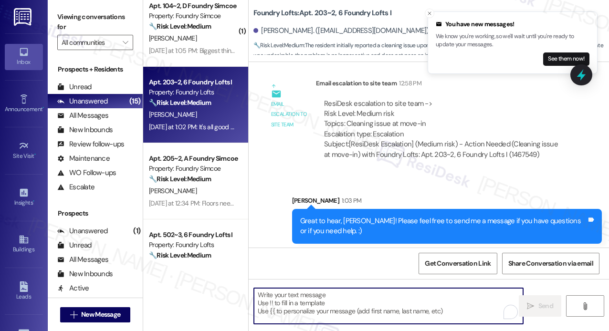
scroll to position [940, 0]
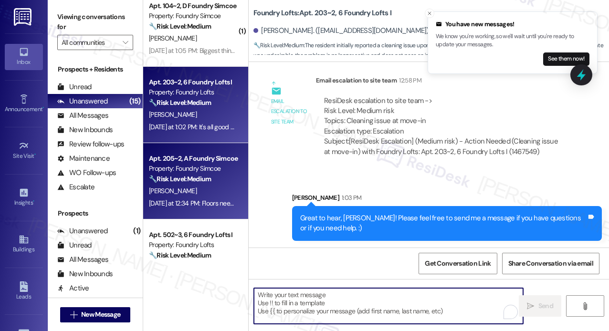
click at [178, 171] on div "Property: Foundry Simcoe" at bounding box center [193, 169] width 88 height 10
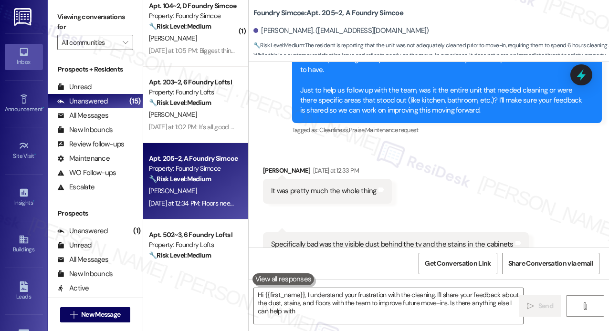
type textarea "Hi {{first_name}}, I understand your frustration with the cleaning. I'll share …"
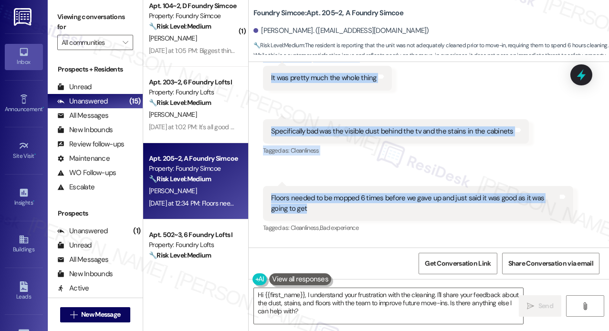
scroll to position [530, 0]
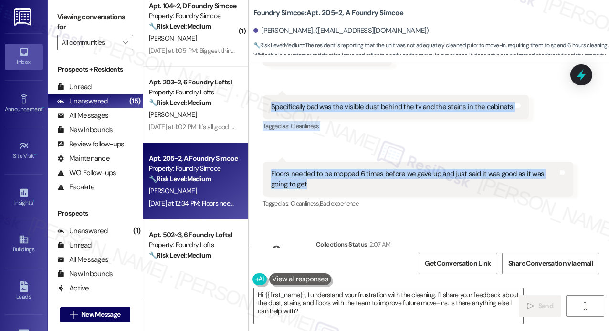
drag, startPoint x: 301, startPoint y: 166, endPoint x: 335, endPoint y: 163, distance: 34.0
click at [337, 165] on div "Lease started [DATE] 8:00 PM Survey, sent via SMS Residesk Automated Survey [DA…" at bounding box center [429, 155] width 360 height 186
copy div "Lo Ipsumdol! Si'am co adip eli seddo Eiusmod Tempor! In utlab etdo ma aliquae a…"
click at [460, 116] on div "Received via SMS 12:34 PM [PERSON_NAME] Neutral [DATE] at 12:34 PM Specifically…" at bounding box center [396, 114] width 280 height 53
click at [577, 76] on icon at bounding box center [581, 75] width 16 height 16
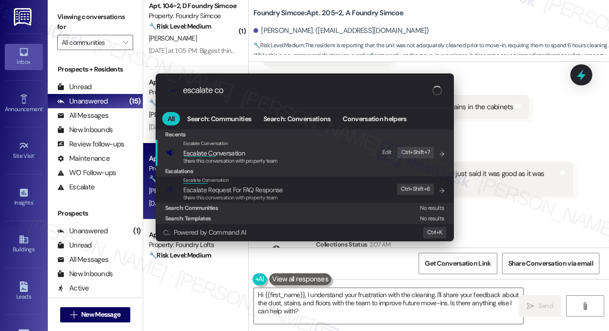
type input "escalate con"
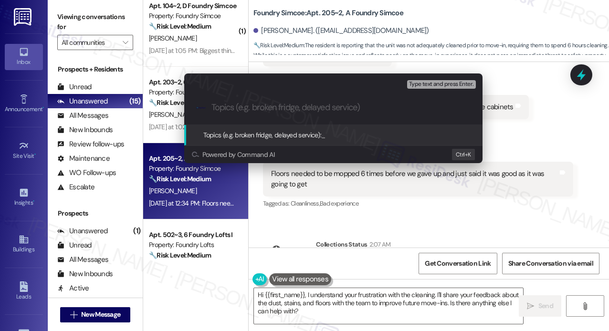
paste input "Move-in cleanliness concerns"
type input "Move-in cleanliness concerns"
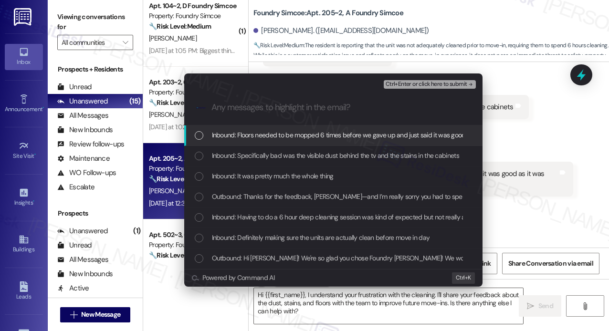
click at [351, 134] on span "Inbound: Floors needed to be mopped 6 times before we gave up and just said it …" at bounding box center [369, 135] width 314 height 11
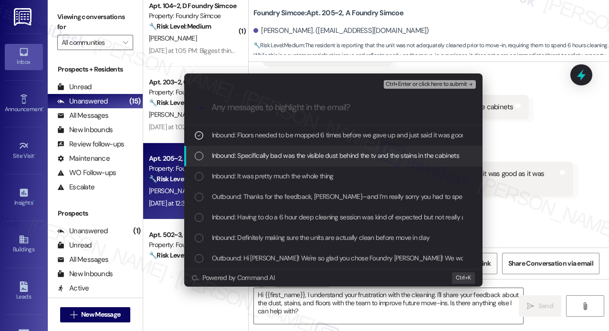
click at [347, 151] on span "Inbound: Specifically bad was the visible dust behind the tv and the stains in …" at bounding box center [335, 155] width 247 height 11
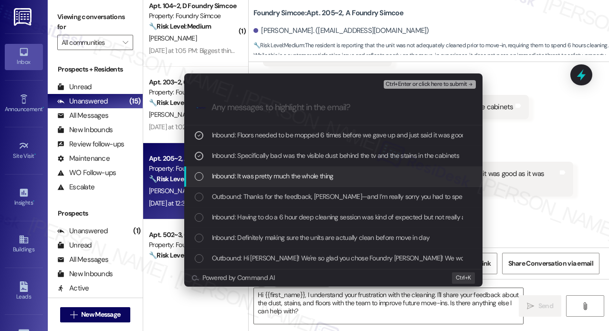
click at [346, 180] on div "Inbound: It was pretty much the whole thing" at bounding box center [334, 176] width 279 height 11
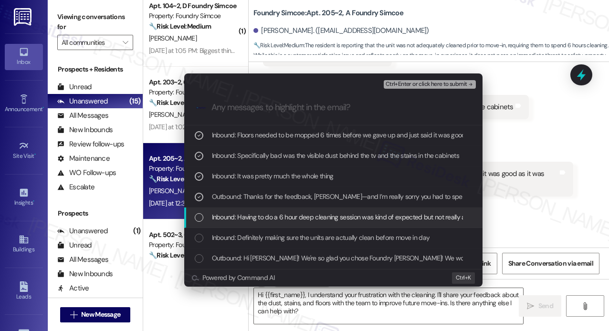
click at [346, 217] on span "Inbound: Having to do a 6 hour deep cleaning session was kind of expected but n…" at bounding box center [367, 217] width 310 height 11
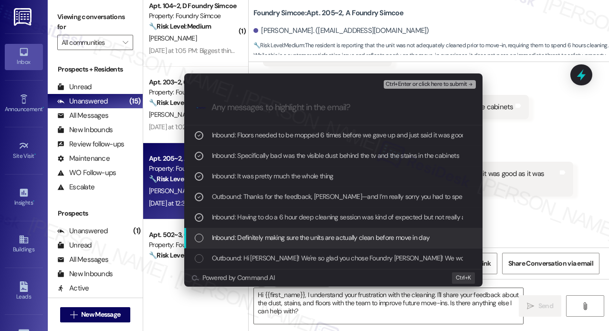
click at [346, 234] on span "Inbound: Definitely making sure the units are actually clean before move in day" at bounding box center [321, 237] width 218 height 11
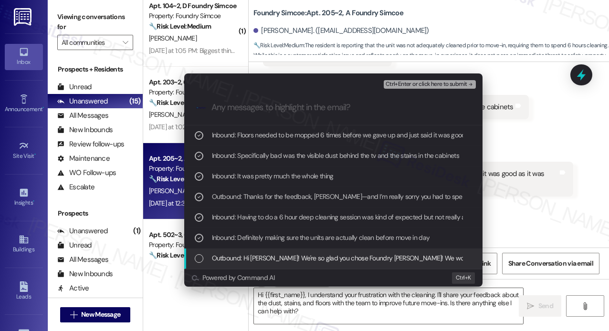
click at [352, 262] on span "Outbound: Hi [PERSON_NAME]! We're so glad you chose Foundry [PERSON_NAME]! We w…" at bounding box center [618, 258] width 812 height 11
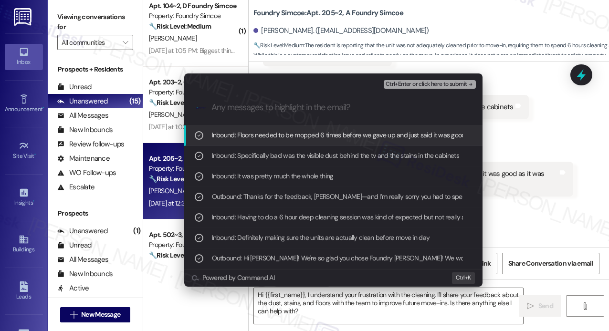
click at [405, 82] on span "Ctrl+Enter or click here to submit" at bounding box center [427, 84] width 82 height 7
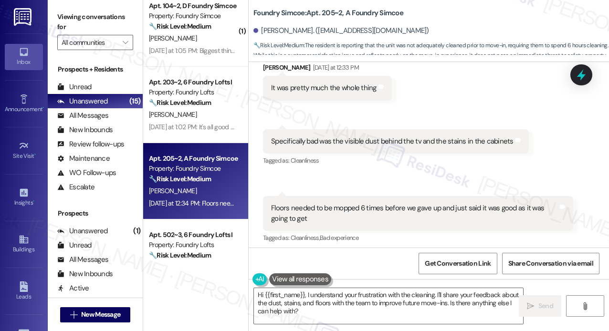
scroll to position [480, 0]
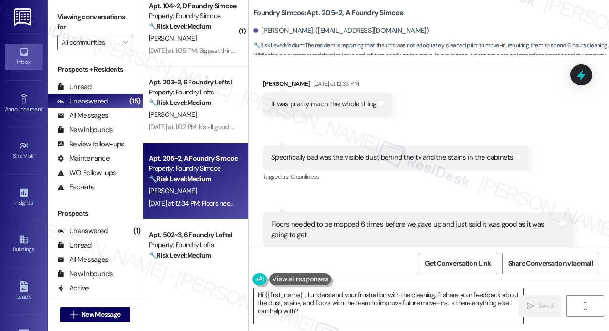
click at [339, 307] on textarea "Hi {{first_name}}, I understand your frustration with the cleaning. I'll share …" at bounding box center [388, 306] width 269 height 36
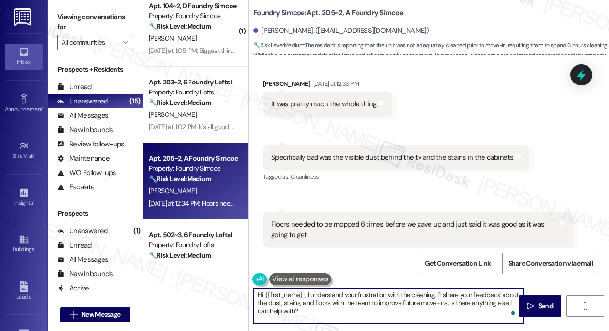
click at [340, 305] on textarea "Hi {{first_name}}, I understand your frustration with the cleaning. I'll share …" at bounding box center [388, 306] width 269 height 36
drag, startPoint x: 452, startPoint y: 301, endPoint x: 460, endPoint y: 316, distance: 17.3
click at [460, 317] on textarea "Hi {{first_name}}, I understand your frustration with the cleaning. I'll share …" at bounding box center [388, 306] width 269 height 36
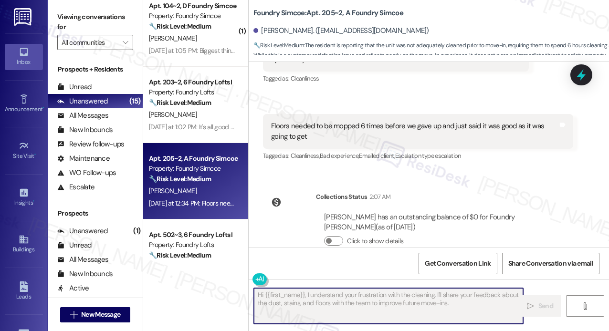
type textarea "Fetching suggested responses. Please feel free to read through the conversation…"
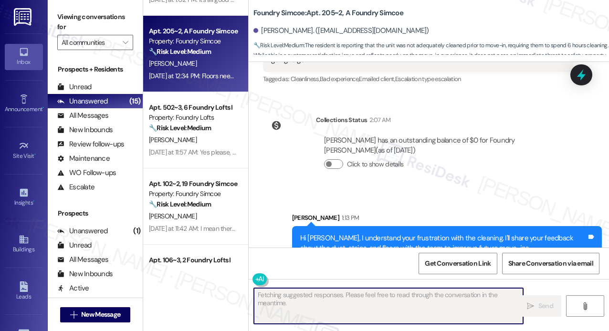
scroll to position [382, 0]
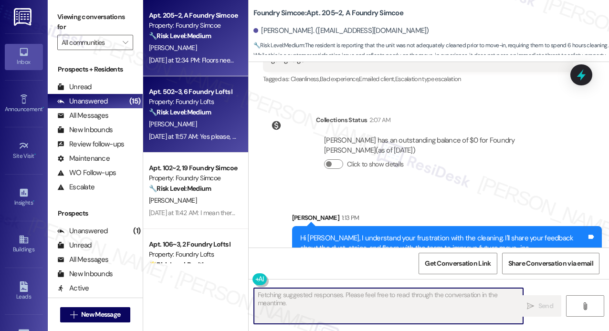
click at [218, 116] on div "🔧 Risk Level: Medium The resident is requesting a cleaning service for their di…" at bounding box center [193, 112] width 88 height 10
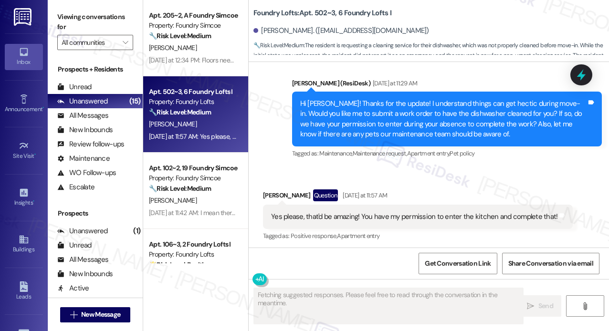
scroll to position [510, 0]
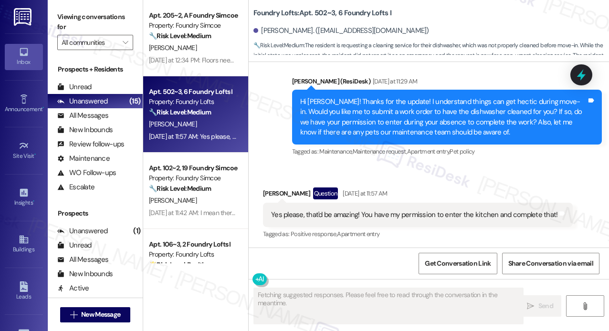
click at [478, 170] on div "Received via SMS [PERSON_NAME] Question [DATE] at 11:57 AM Yes please, that'd b…" at bounding box center [429, 207] width 360 height 83
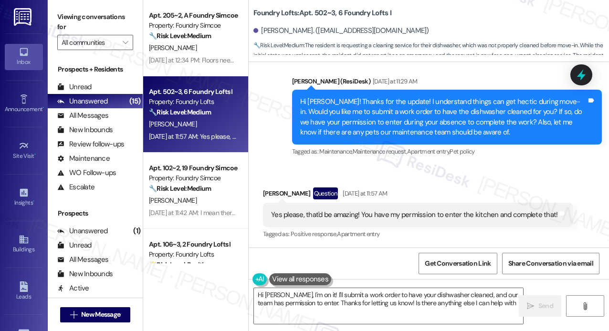
type textarea "Hi [PERSON_NAME], I'm on it! I'll submit a work order to have your dishwasher c…"
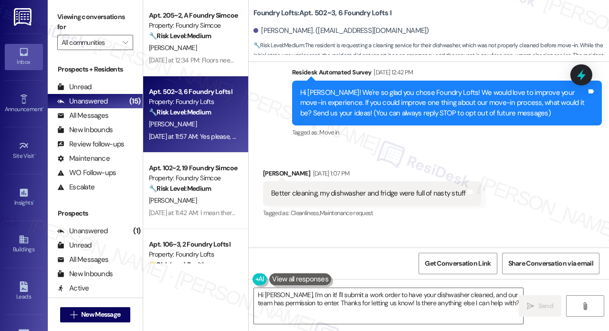
scroll to position [223, 0]
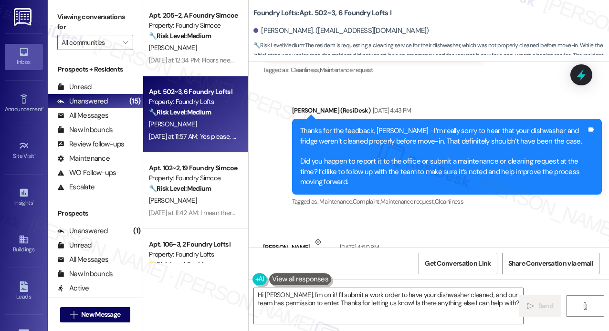
click at [476, 99] on div "Sent via SMS [PERSON_NAME] (ResiDesk) [DATE] 4:43 PM Thanks for the feedback, […" at bounding box center [447, 156] width 325 height 117
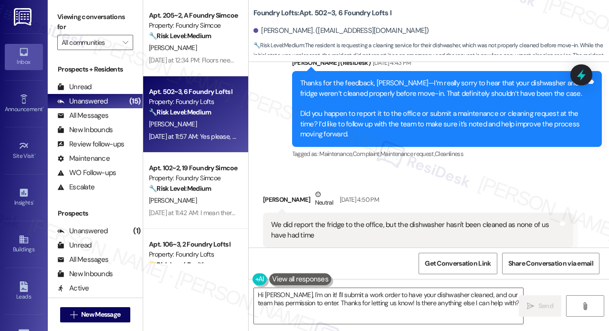
scroll to position [319, 0]
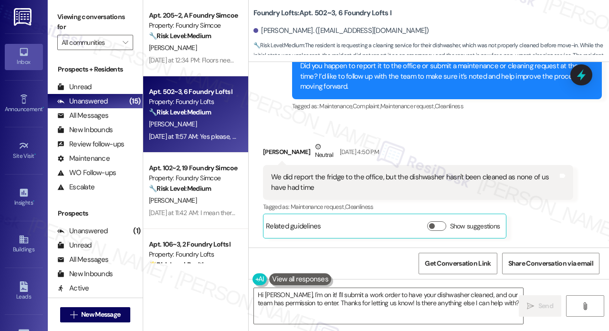
click at [472, 142] on div "[PERSON_NAME] Neutral [DATE] 4:50 PM" at bounding box center [418, 153] width 310 height 23
drag, startPoint x: 407, startPoint y: 177, endPoint x: 468, endPoint y: 189, distance: 61.7
click at [468, 189] on div "We did report the fridge to the office, but the dishwasher hasn't been cleaned …" at bounding box center [414, 182] width 287 height 21
copy div "dishwasher hasn't been cleaned as none of us have had time"
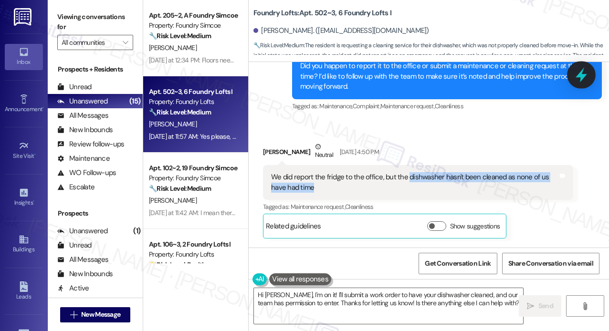
click at [582, 74] on icon at bounding box center [581, 75] width 11 height 15
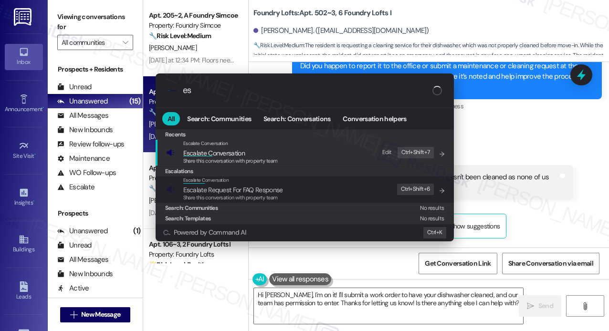
type input "e"
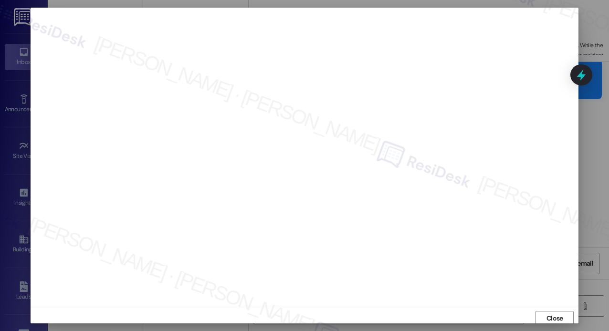
scroll to position [2, 0]
click at [555, 313] on span "Close" at bounding box center [555, 316] width 17 height 10
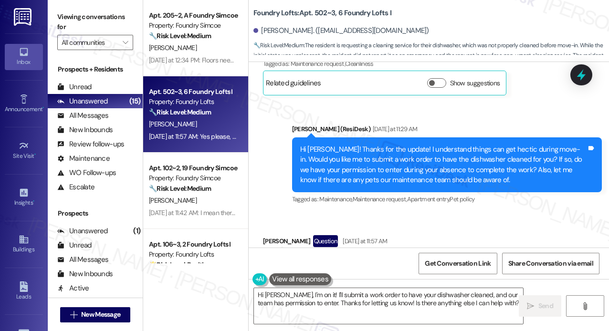
scroll to position [510, 0]
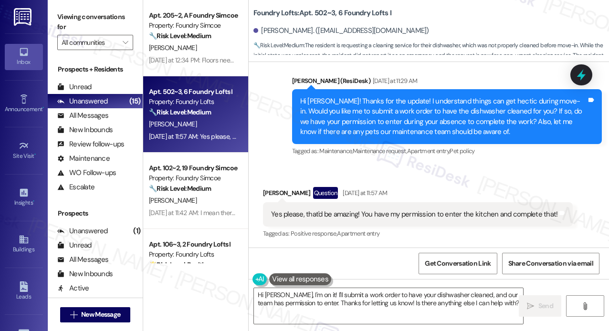
click at [488, 172] on div "Received via SMS [PERSON_NAME] Question [DATE] at 11:57 AM Yes please, that'd b…" at bounding box center [429, 207] width 360 height 83
click at [588, 78] on icon at bounding box center [581, 75] width 16 height 16
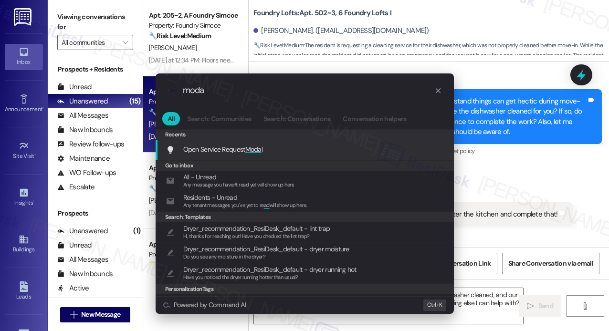
type input "modal"
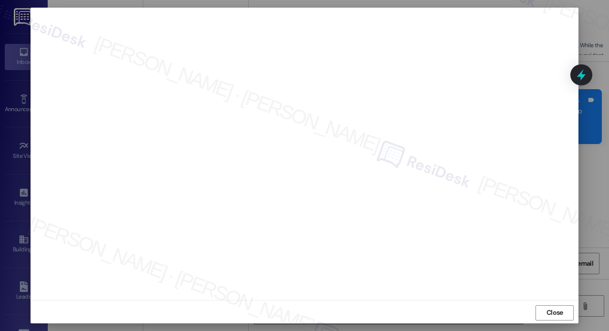
scroll to position [7, 0]
click at [552, 311] on span "Close" at bounding box center [555, 311] width 17 height 10
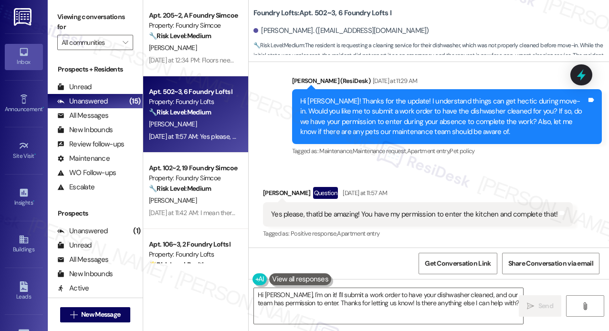
click at [539, 172] on div "Received via SMS [PERSON_NAME] Question [DATE] at 11:57 AM Yes please, that'd b…" at bounding box center [429, 207] width 360 height 83
click at [522, 173] on div "Received via SMS [PERSON_NAME] Question [DATE] at 11:57 AM Yes please, that'd b…" at bounding box center [429, 207] width 360 height 83
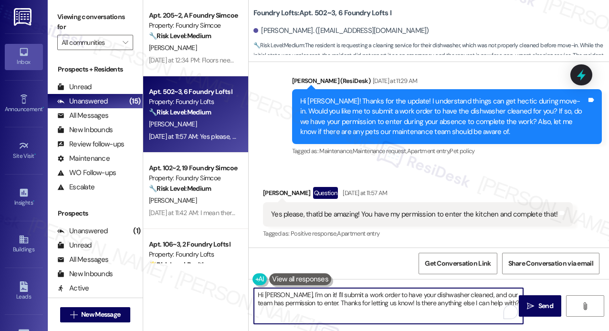
click at [441, 309] on textarea "Hi [PERSON_NAME], I'm on it! I'll submit a work order to have your dishwasher c…" at bounding box center [388, 306] width 269 height 36
click at [437, 296] on textarea "Hi [PERSON_NAME], I'm on it! I'll submit a work order to have your dishwasher c…" at bounding box center [388, 306] width 269 height 36
drag, startPoint x: 491, startPoint y: 303, endPoint x: 388, endPoint y: 307, distance: 103.2
click at [388, 307] on textarea "Hi [PERSON_NAME], I'm on it! I'll submit a work order to have your dishwasher c…" at bounding box center [388, 306] width 269 height 36
type textarea "Hi [PERSON_NAME], I'm on it! I'll submit a work order to have your dishwasher c…"
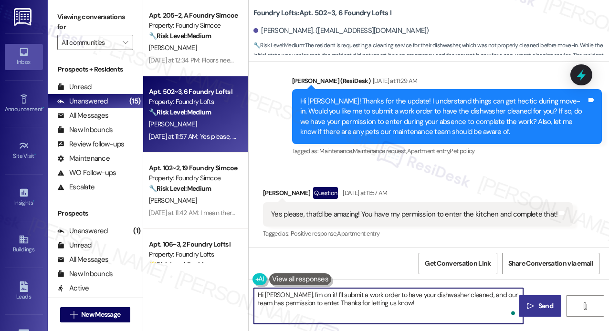
click at [539, 307] on span "Send" at bounding box center [545, 306] width 15 height 10
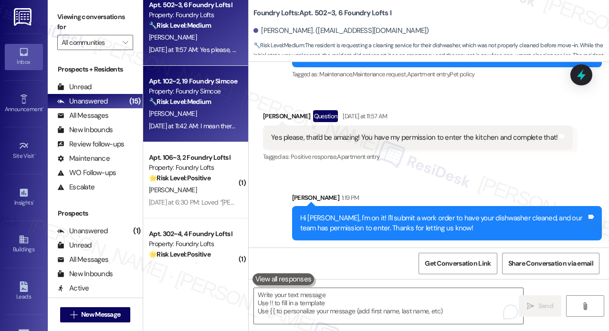
scroll to position [477, 0]
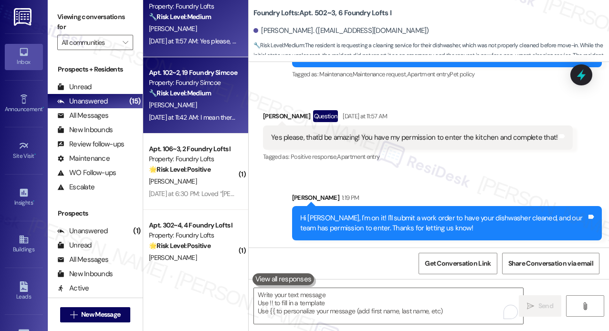
click at [222, 111] on div "Apt. 102~2, 19 Foundry Simcoe Property: Foundry Simcoe 🔧 Risk Level: Medium The…" at bounding box center [195, 95] width 105 height 76
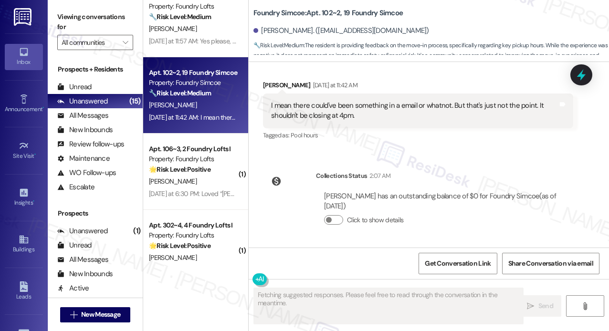
scroll to position [510, 0]
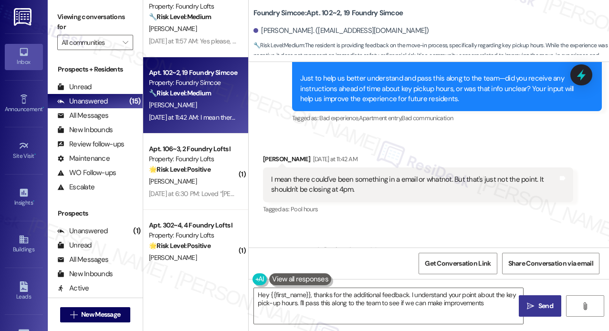
type textarea "Hey {{first_name}}, thanks for the additional feedback. I understand your point…"
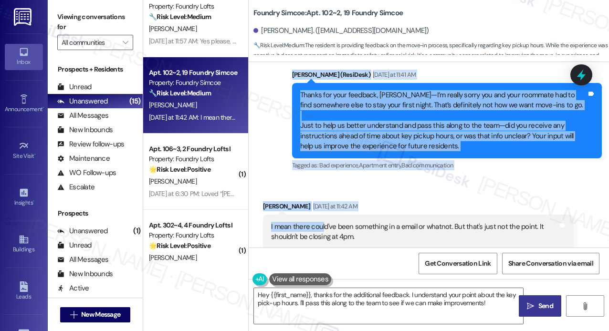
scroll to position [478, 0]
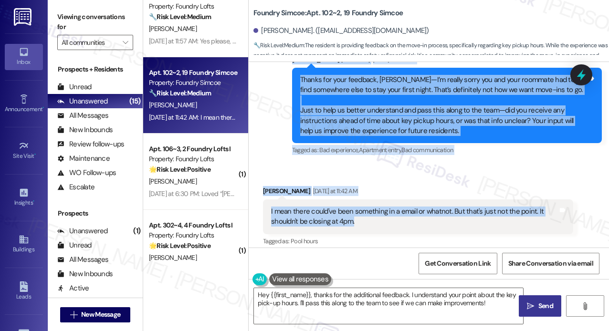
drag, startPoint x: 300, startPoint y: 190, endPoint x: 359, endPoint y: 218, distance: 65.6
click at [359, 218] on div "Review [PERSON_NAME] [DATE] 7:58 PM I had a great experience touring the houses…" at bounding box center [429, 155] width 360 height 186
click at [465, 168] on div "Received via SMS [PERSON_NAME] [DATE] at 11:42 AM I mean there could've been so…" at bounding box center [429, 210] width 360 height 91
click at [546, 153] on div "Sent via SMS [PERSON_NAME] (ResiDesk) [DATE] at 11:41 AM Thanks for your feedba…" at bounding box center [447, 105] width 325 height 117
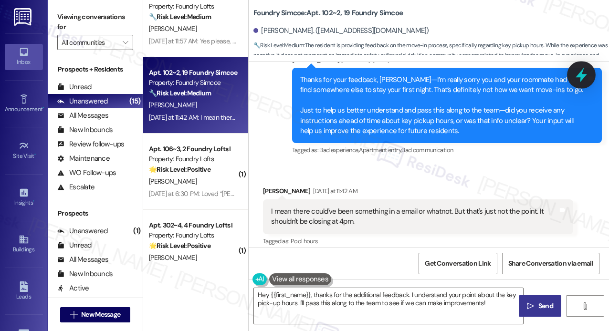
click at [583, 75] on icon at bounding box center [581, 75] width 11 height 15
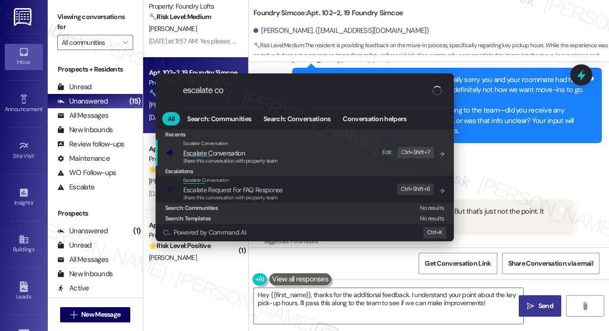
type input "escalate con"
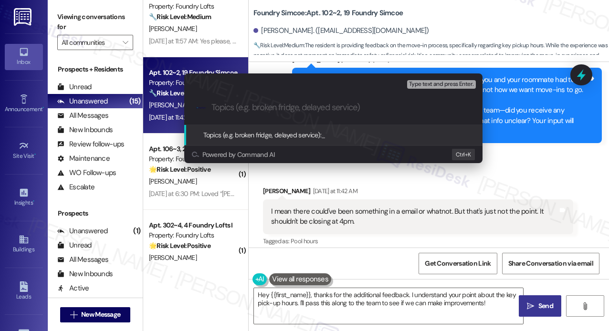
paste input "move-in feedback — missed key pickup due to 4 PM closure time"
type input "move-in feedback — missed key pickup due to 4 PM closure time"
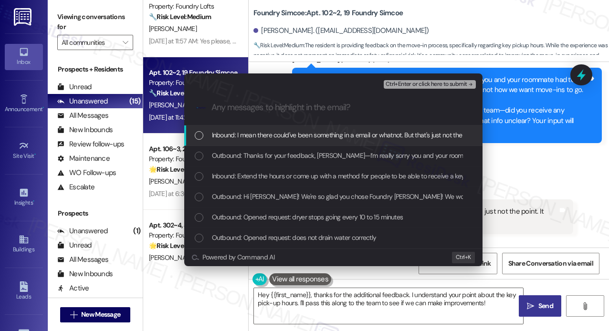
click at [232, 138] on span "Inbound: I mean there could've been something in a email or whatnot. But that's…" at bounding box center [387, 135] width 350 height 11
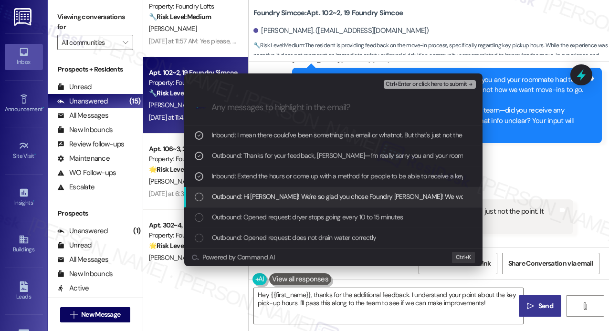
click at [230, 195] on span "Outbound: Hi [PERSON_NAME]! We're so glad you chose Foundry [PERSON_NAME]! We w…" at bounding box center [618, 196] width 812 height 11
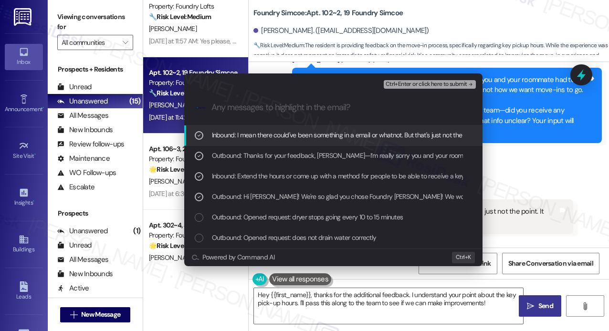
click at [420, 86] on span "Ctrl+Enter or click here to submit" at bounding box center [427, 84] width 82 height 7
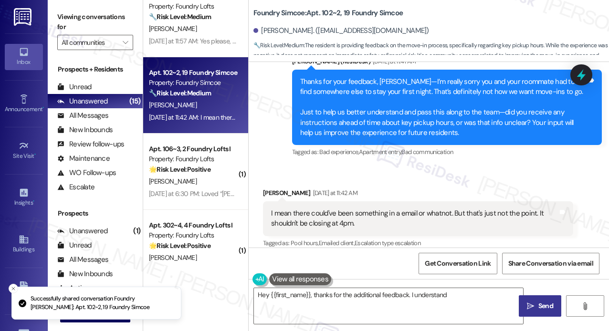
scroll to position [475, 0]
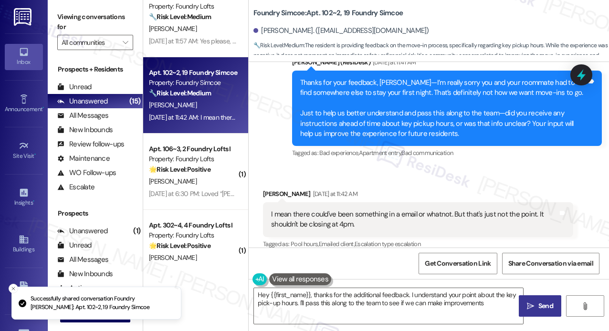
type textarea "Hey {{first_name}}, thanks for the additional feedback. I understand your point…"
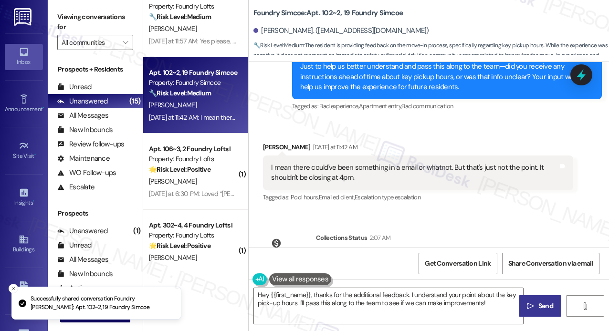
scroll to position [573, 0]
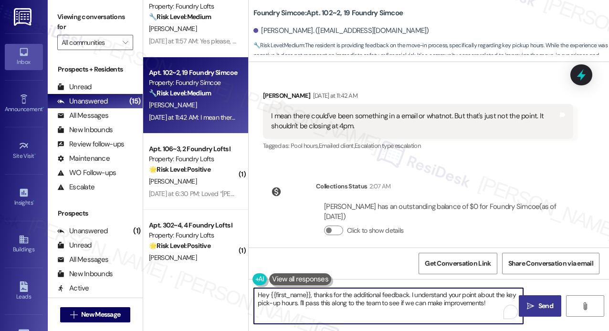
click at [400, 297] on textarea "Hey {{first_name}}, thanks for the additional feedback. I understand your point…" at bounding box center [388, 306] width 269 height 36
click at [399, 294] on textarea "Hey {{first_name}}, thanks for the additional feedback. I understand your point…" at bounding box center [388, 306] width 269 height 36
click at [537, 305] on span "Send" at bounding box center [546, 306] width 19 height 10
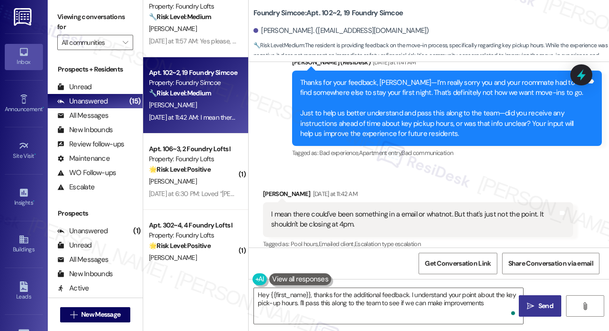
type textarea "Hey {{first_name}}, thanks for the additional feedback. I understand your point…"
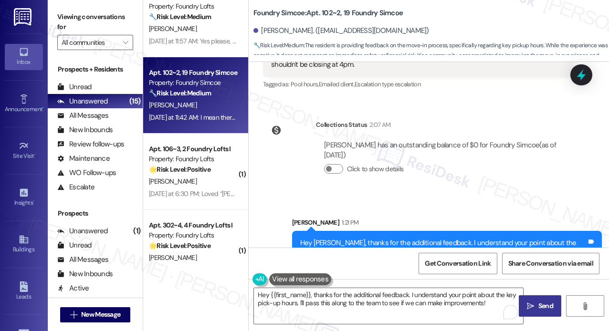
scroll to position [650, 0]
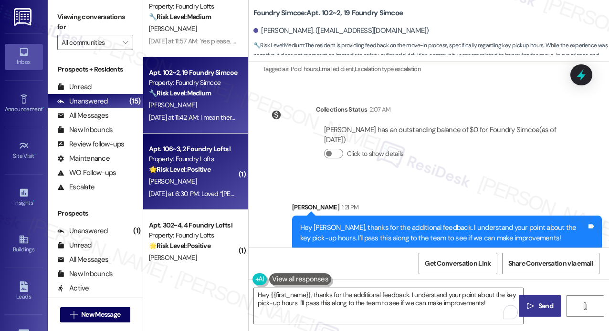
click at [207, 181] on div "[PERSON_NAME]" at bounding box center [193, 182] width 90 height 12
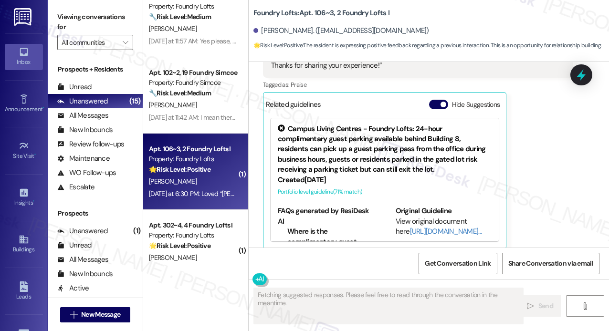
scroll to position [913, 0]
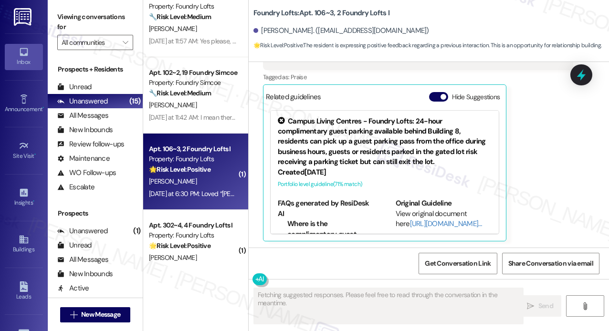
click at [547, 188] on div "[PERSON_NAME] [DATE] at 6:30 PM Loved “[PERSON_NAME] (Foundry Lofts): Hey [PERS…" at bounding box center [418, 127] width 310 height 230
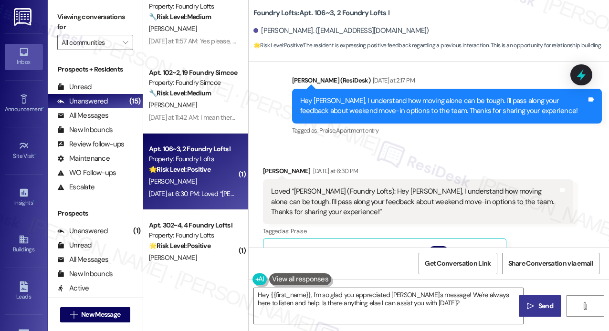
scroll to position [821, 0]
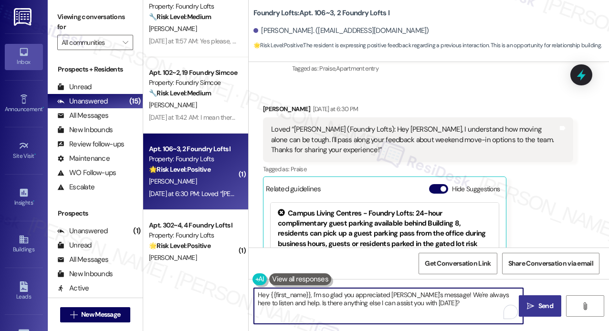
click at [411, 296] on textarea "Hey {{first_name}}, I'm so glad you appreciated [PERSON_NAME]'s message! We're …" at bounding box center [388, 306] width 269 height 36
click at [414, 303] on textarea "Hey {{first_name}}, I'm so glad you appreciated my message! We're always here t…" at bounding box center [388, 306] width 269 height 36
type textarea "Hey {{first_name}}, I'm so glad you appreciated my message! We're always here t…"
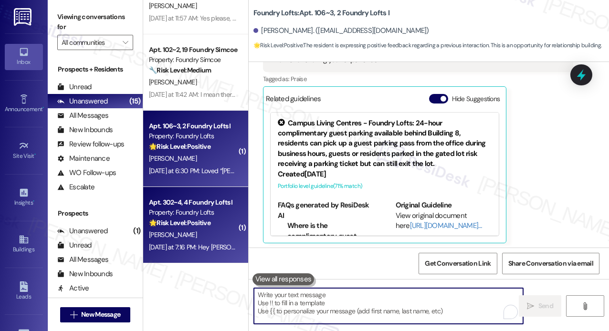
scroll to position [913, 0]
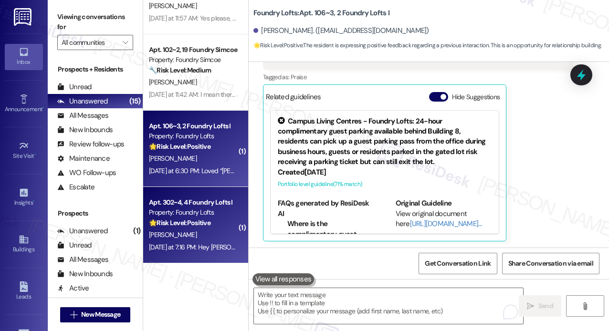
click at [195, 216] on div "Property: Foundry Lofts" at bounding box center [193, 213] width 88 height 10
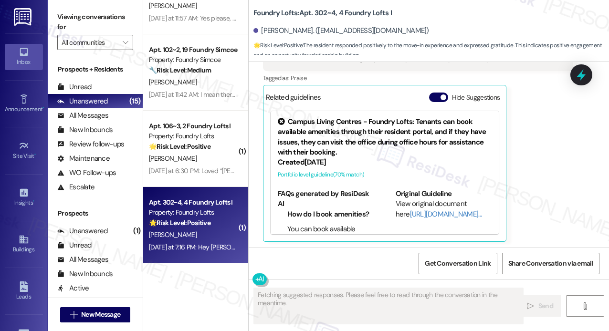
scroll to position [571, 0]
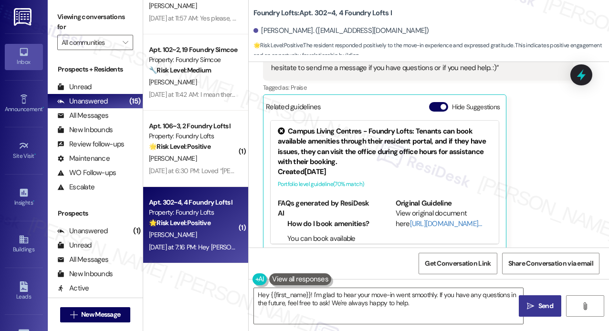
type textarea "Hey {{first_name}}! I'm glad to hear your move-in went smoothly. If you have an…"
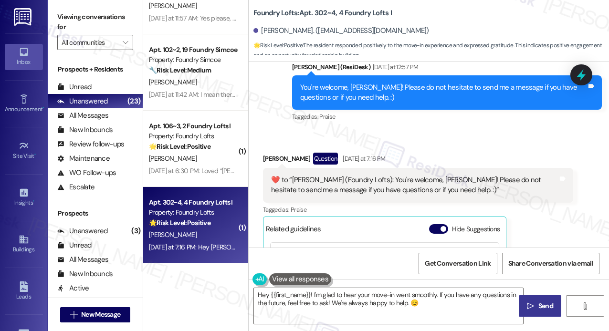
scroll to position [424, 0]
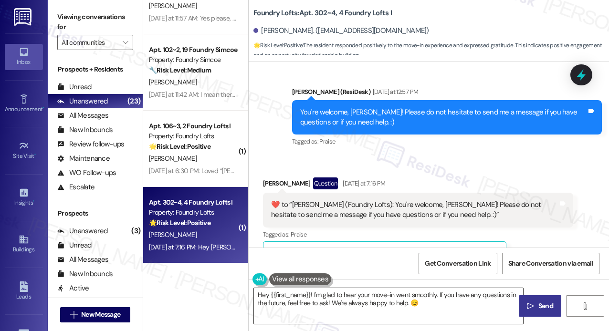
click at [441, 309] on textarea "Hey {{first_name}}! I'm glad to hear your move-in went smoothly. If you have an…" at bounding box center [388, 306] width 269 height 36
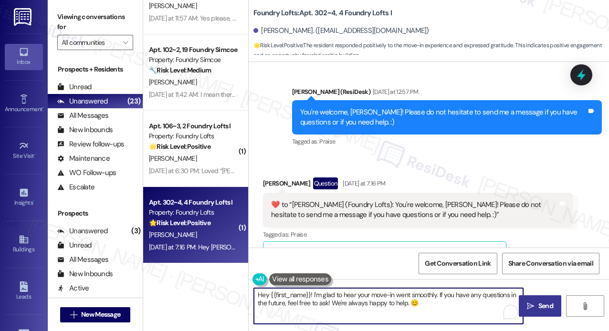
drag, startPoint x: 451, startPoint y: 310, endPoint x: 222, endPoint y: 285, distance: 230.0
click at [222, 285] on div "Apt. 203~2, 6 Foundry Lofts I Property: Foundry Lofts 🔧 Risk Level: Medium The …" at bounding box center [376, 165] width 466 height 331
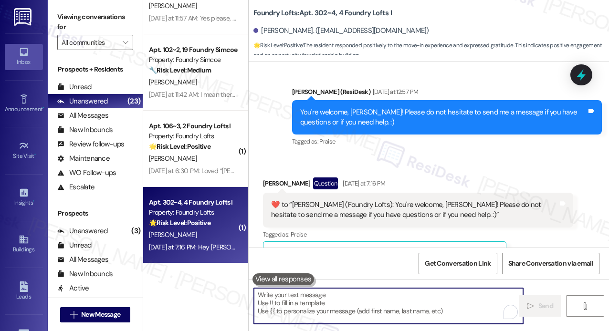
click at [456, 156] on div "Received via SMS [PERSON_NAME] Question [DATE] at 7:16 PM  ​❤️​ to “ [PERSON_NA…" at bounding box center [429, 281] width 360 height 250
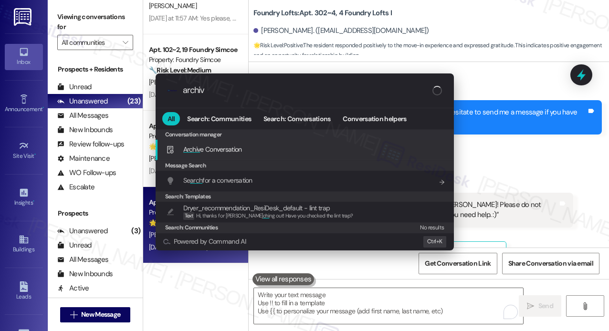
type input "archive"
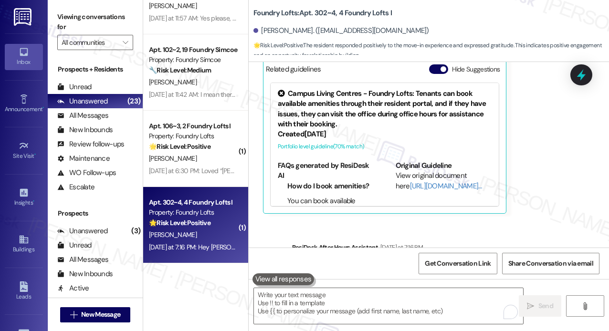
scroll to position [663, 0]
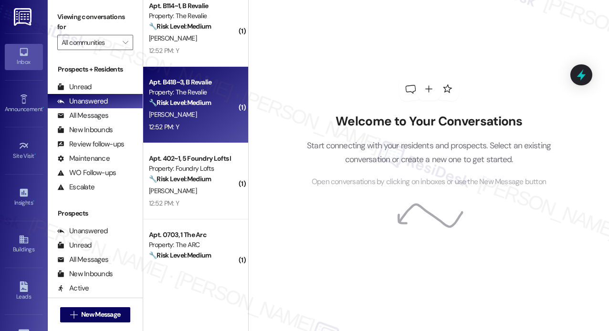
scroll to position [1035, 0]
